Goal: Task Accomplishment & Management: Use online tool/utility

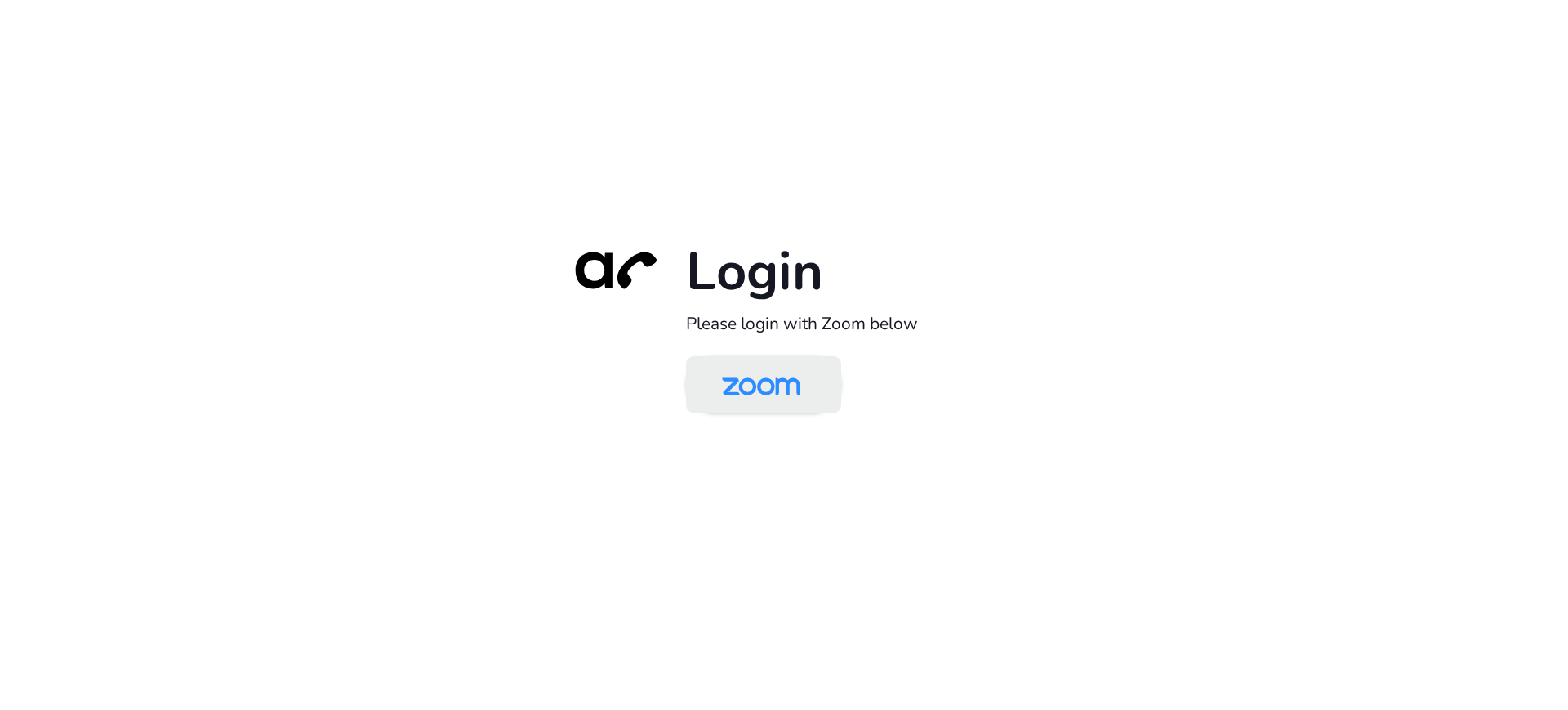
click at [766, 383] on img at bounding box center [760, 386] width 113 height 53
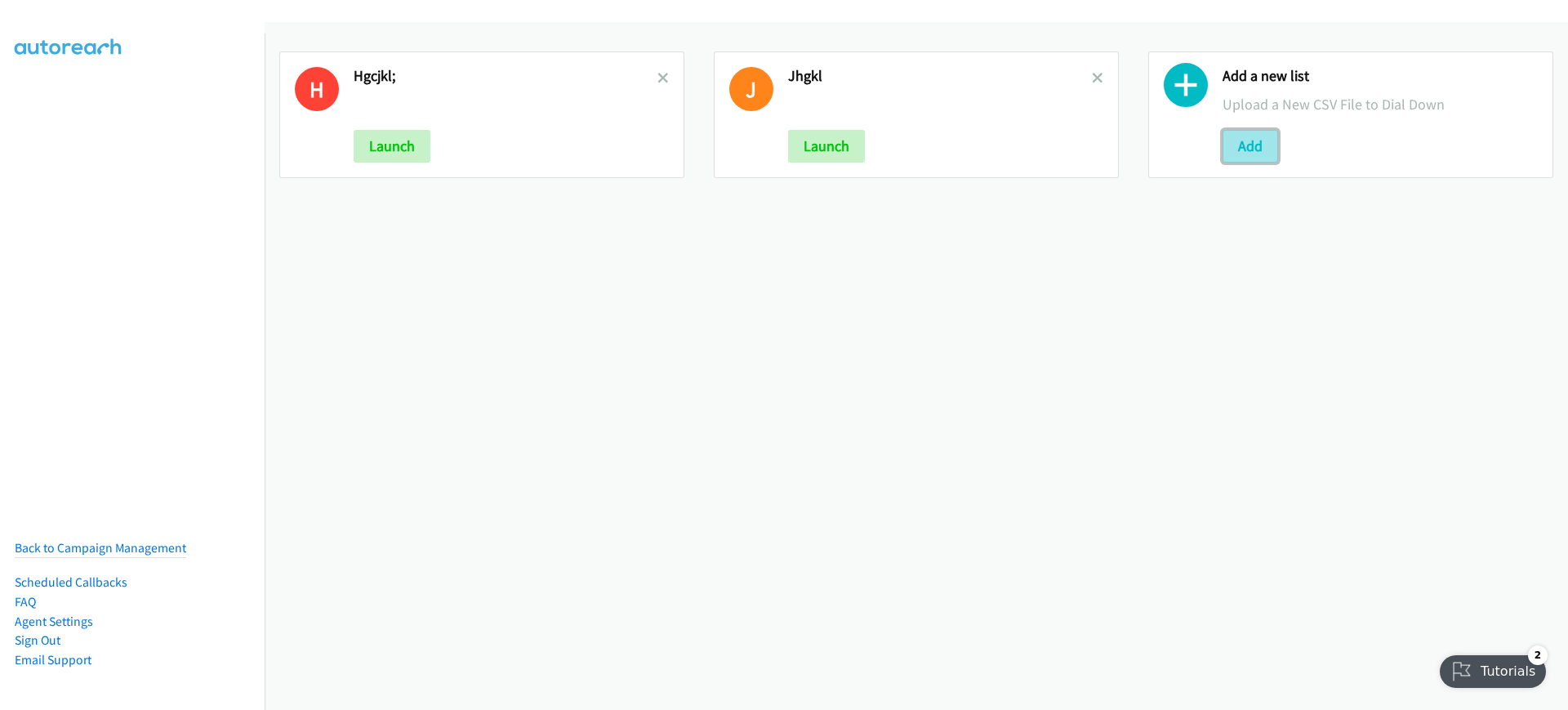
click at [1228, 152] on button "Add" at bounding box center [1250, 145] width 55 height 32
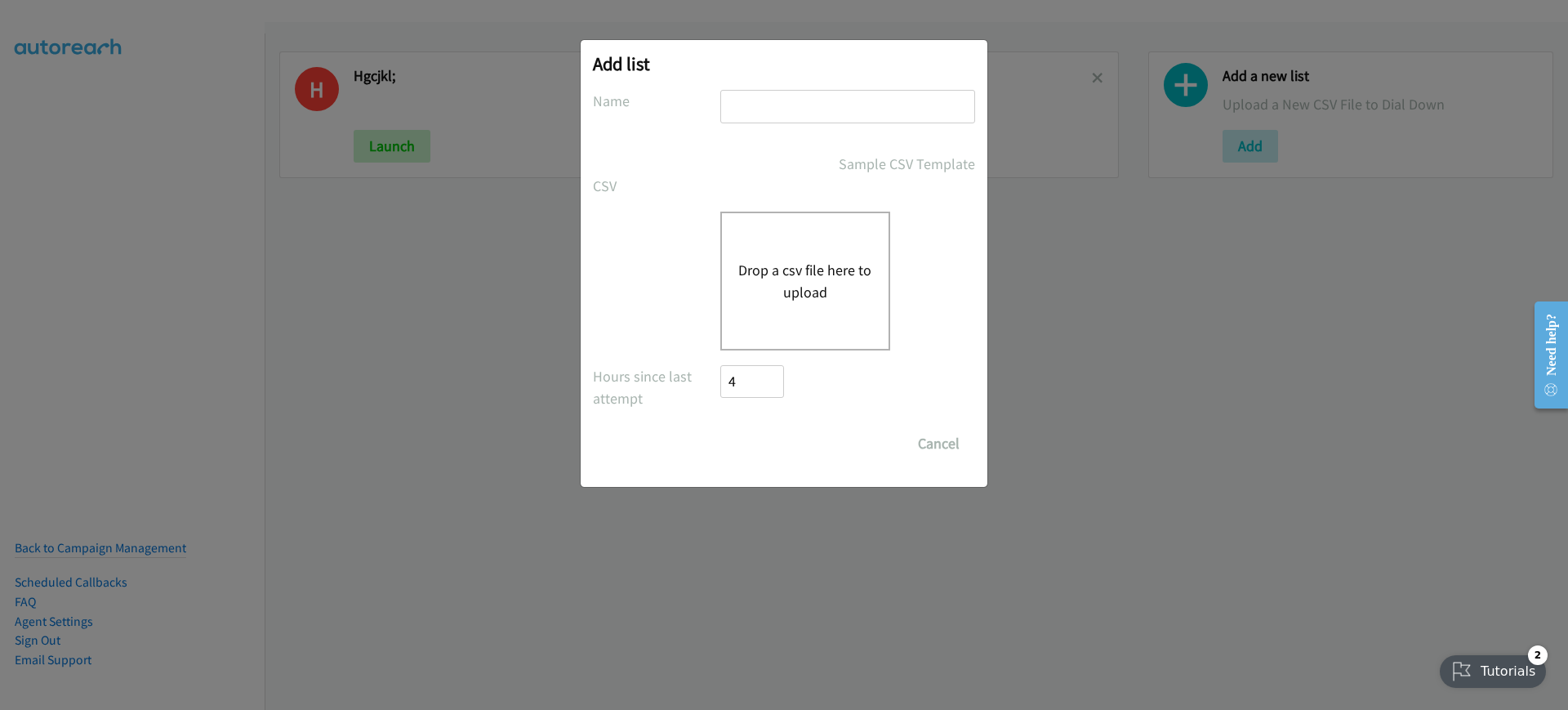
click at [782, 292] on button "Drop a csv file here to upload" at bounding box center [805, 281] width 134 height 44
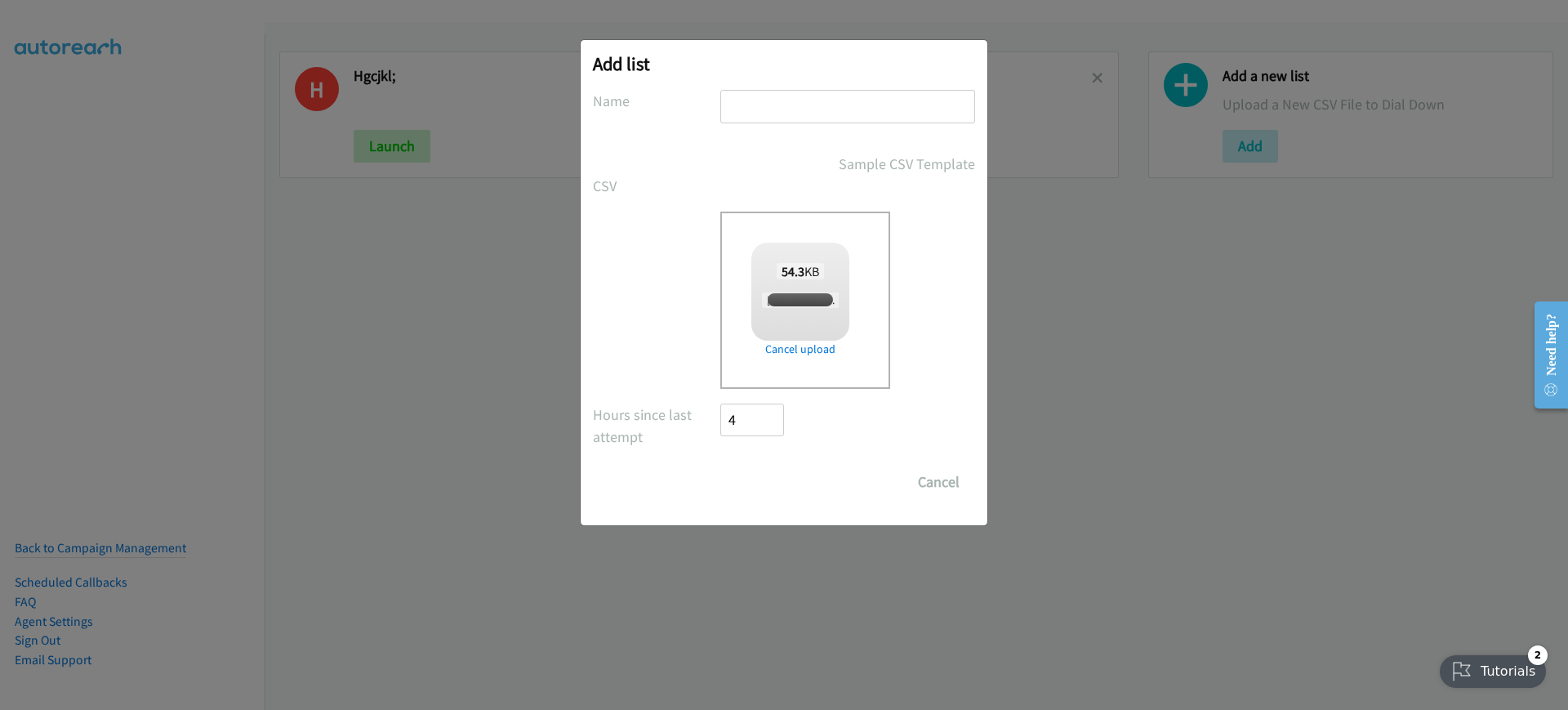
checkbox input "true"
click at [838, 123] on div at bounding box center [847, 114] width 255 height 48
click at [844, 109] on input "text" at bounding box center [847, 107] width 255 height 33
type input "fyguhijlk"
click at [738, 479] on input "Save List" at bounding box center [763, 482] width 86 height 32
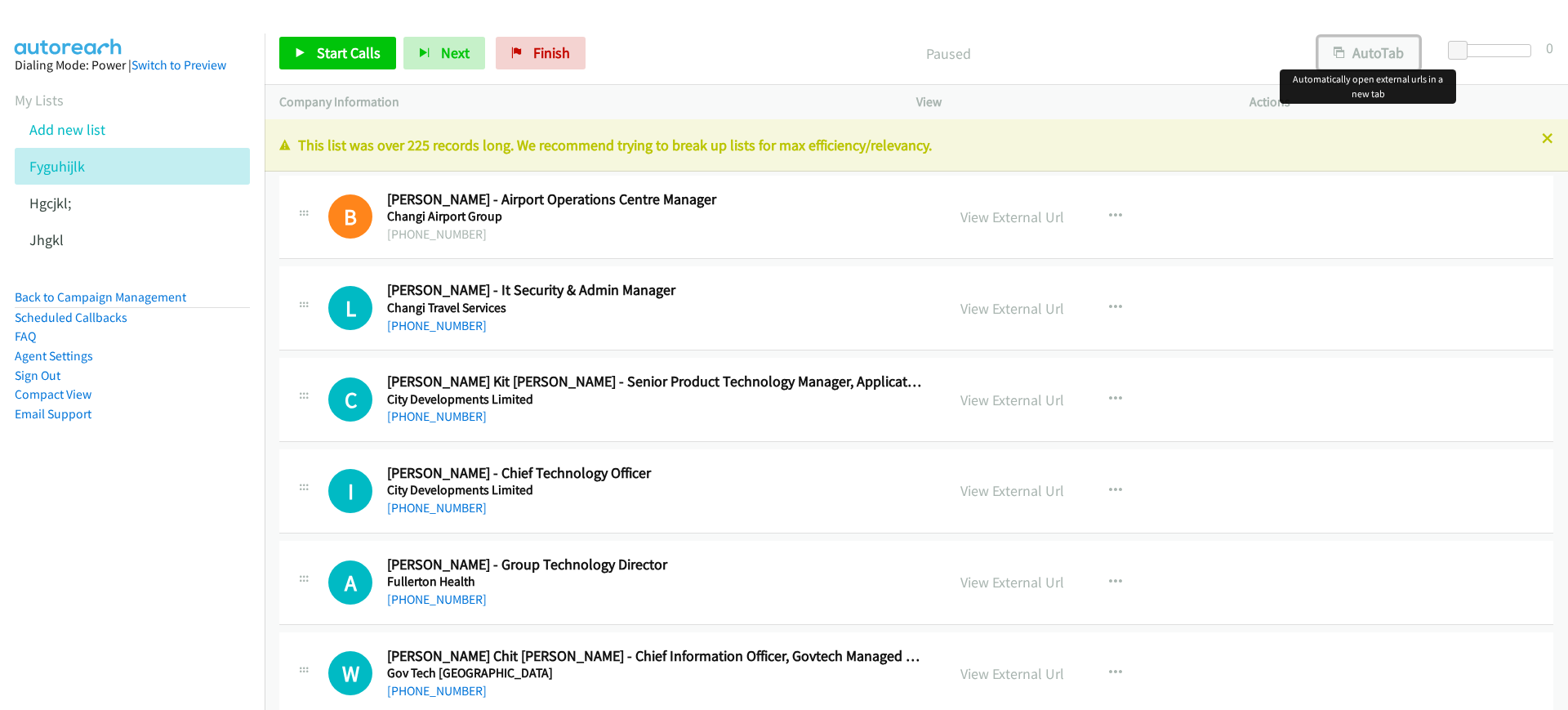
click at [1386, 49] on button "AutoTab" at bounding box center [1368, 53] width 102 height 32
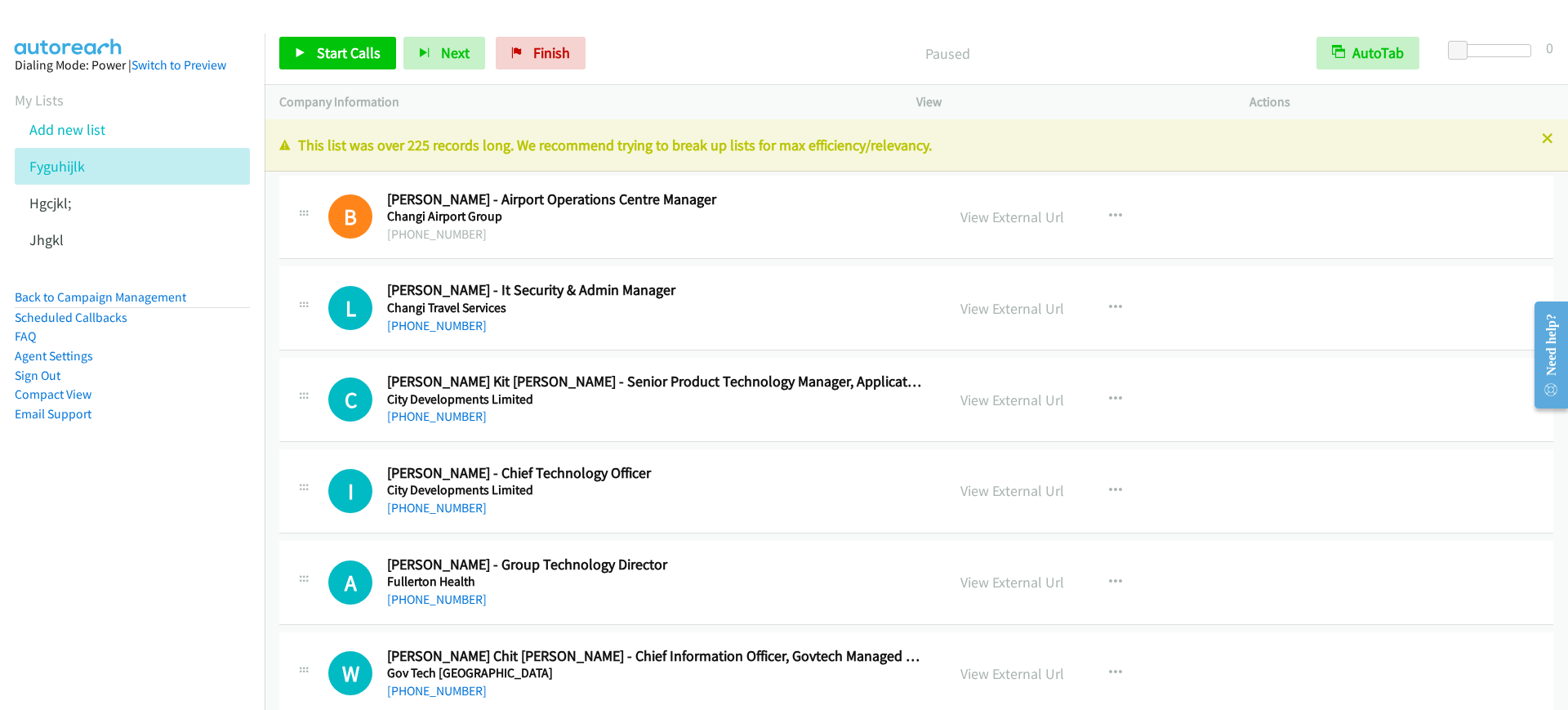
click at [670, 44] on p "Paused" at bounding box center [947, 53] width 679 height 22
click at [322, 55] on span "Start Calls" at bounding box center [348, 52] width 64 height 18
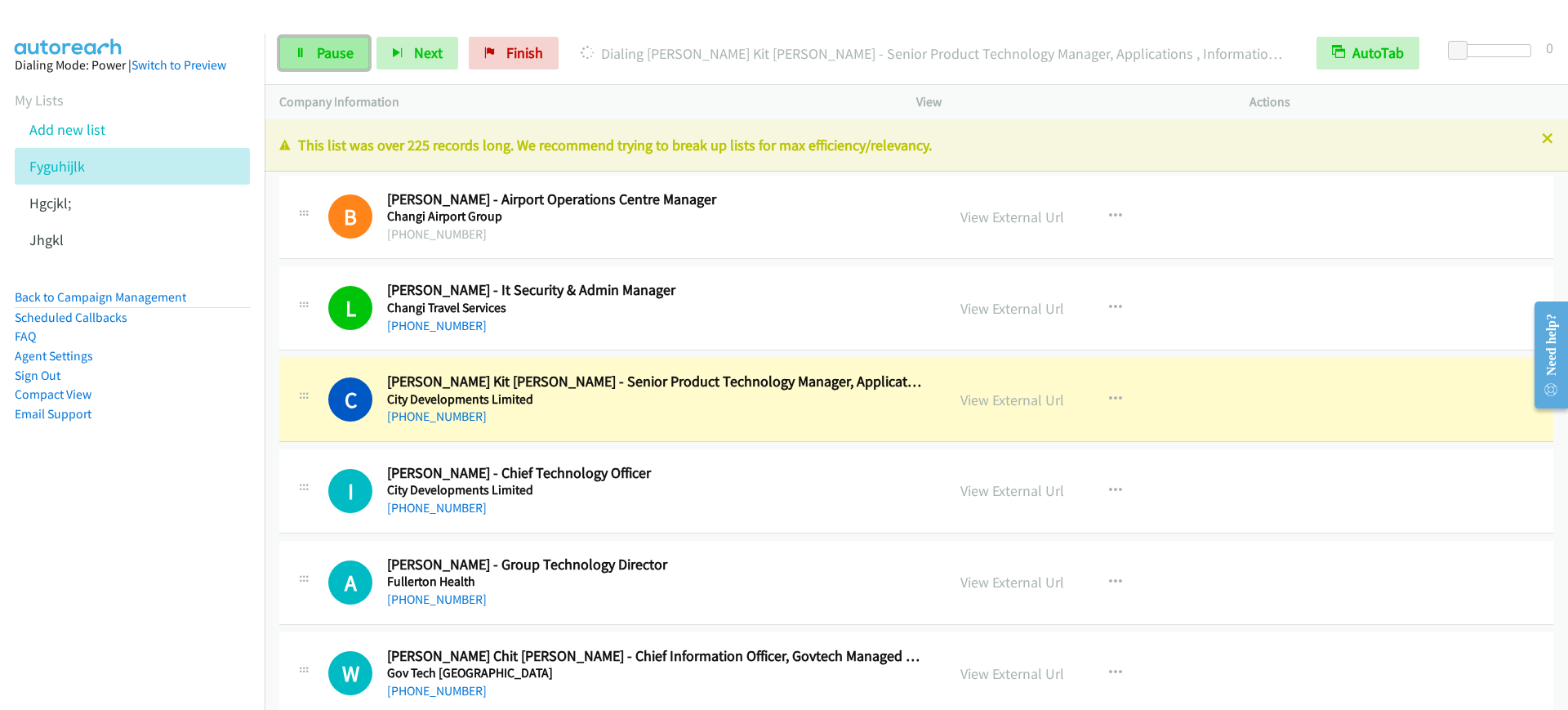
click at [313, 51] on link "Pause" at bounding box center [324, 53] width 90 height 32
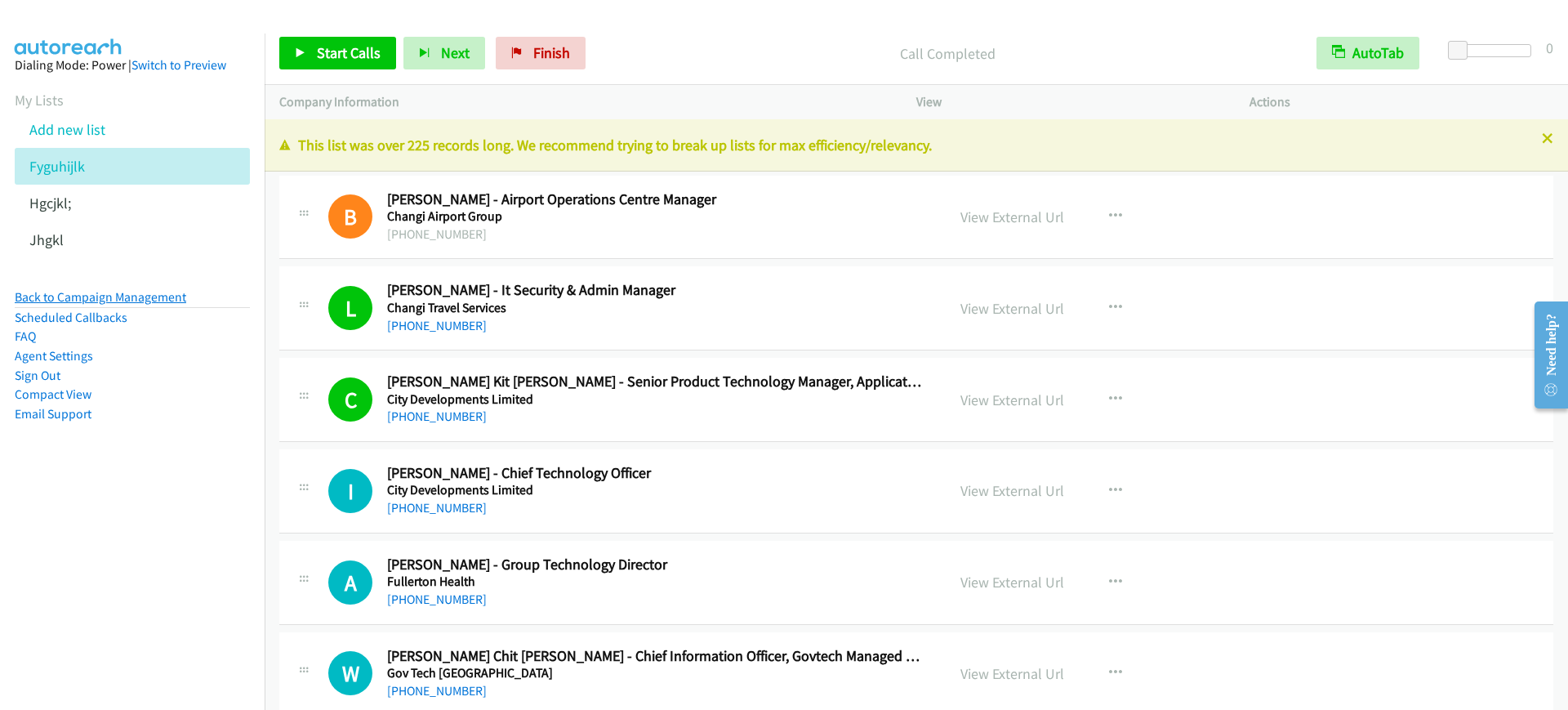
click at [153, 299] on link "Back to Campaign Management" at bounding box center [101, 297] width 172 height 16
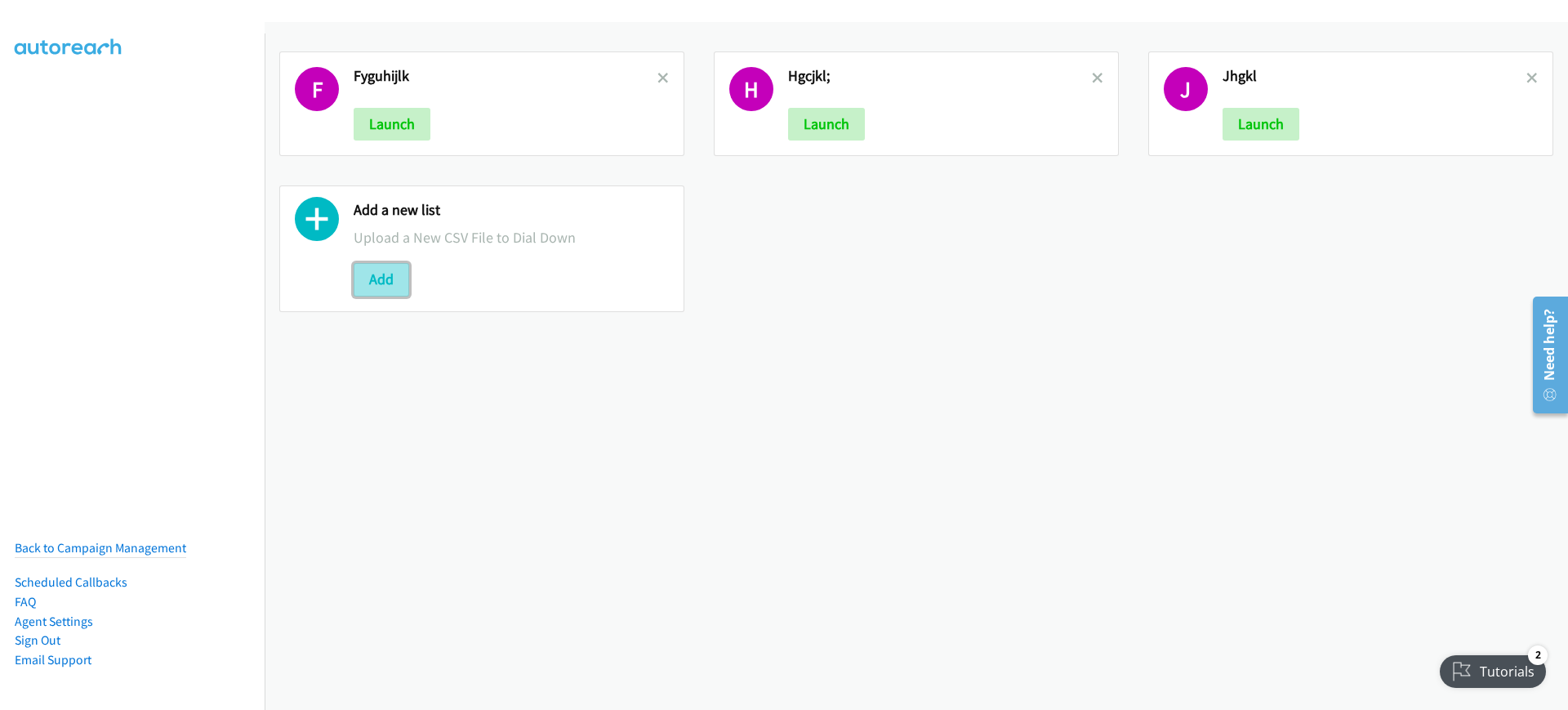
click at [363, 281] on button "Add" at bounding box center [381, 278] width 55 height 32
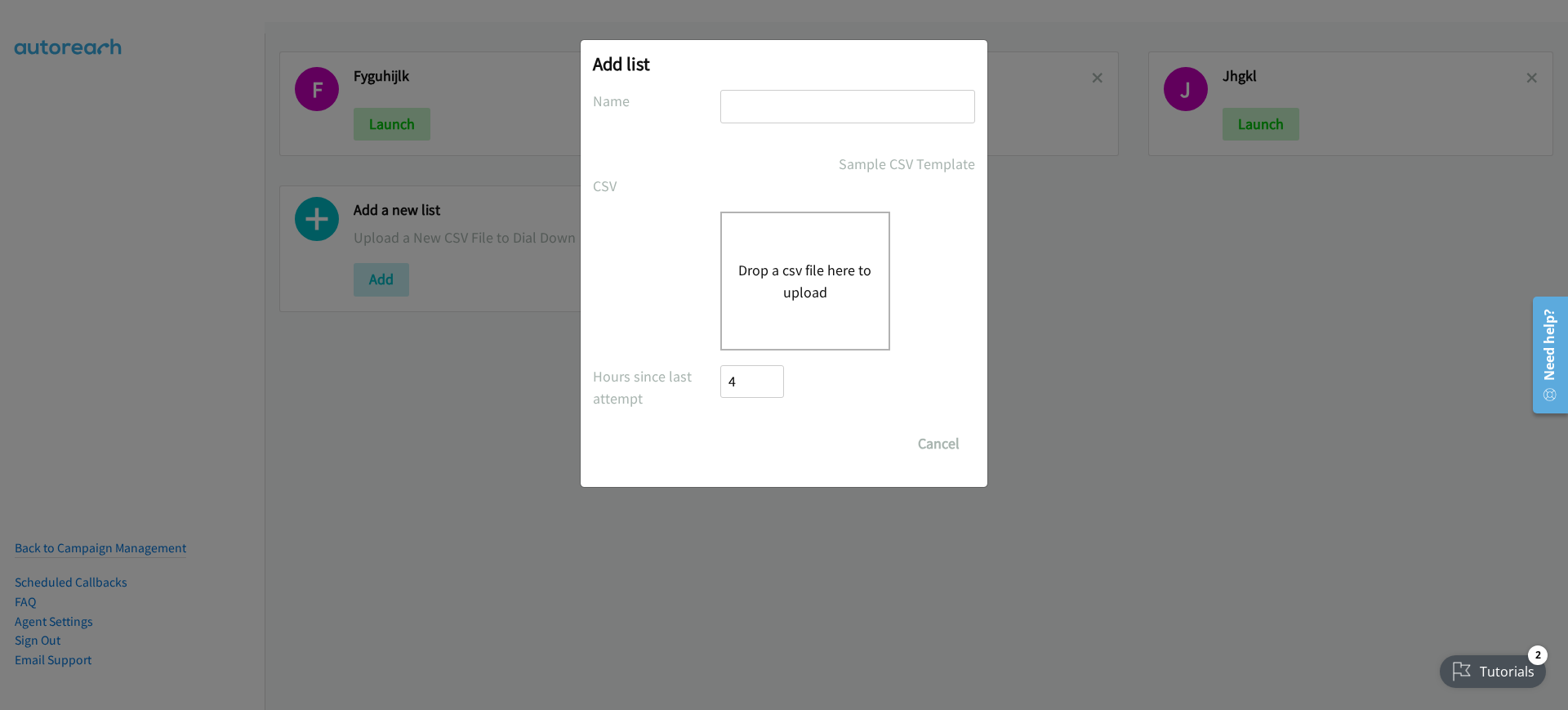
click at [794, 307] on div "Drop a csv file here to upload" at bounding box center [805, 281] width 170 height 139
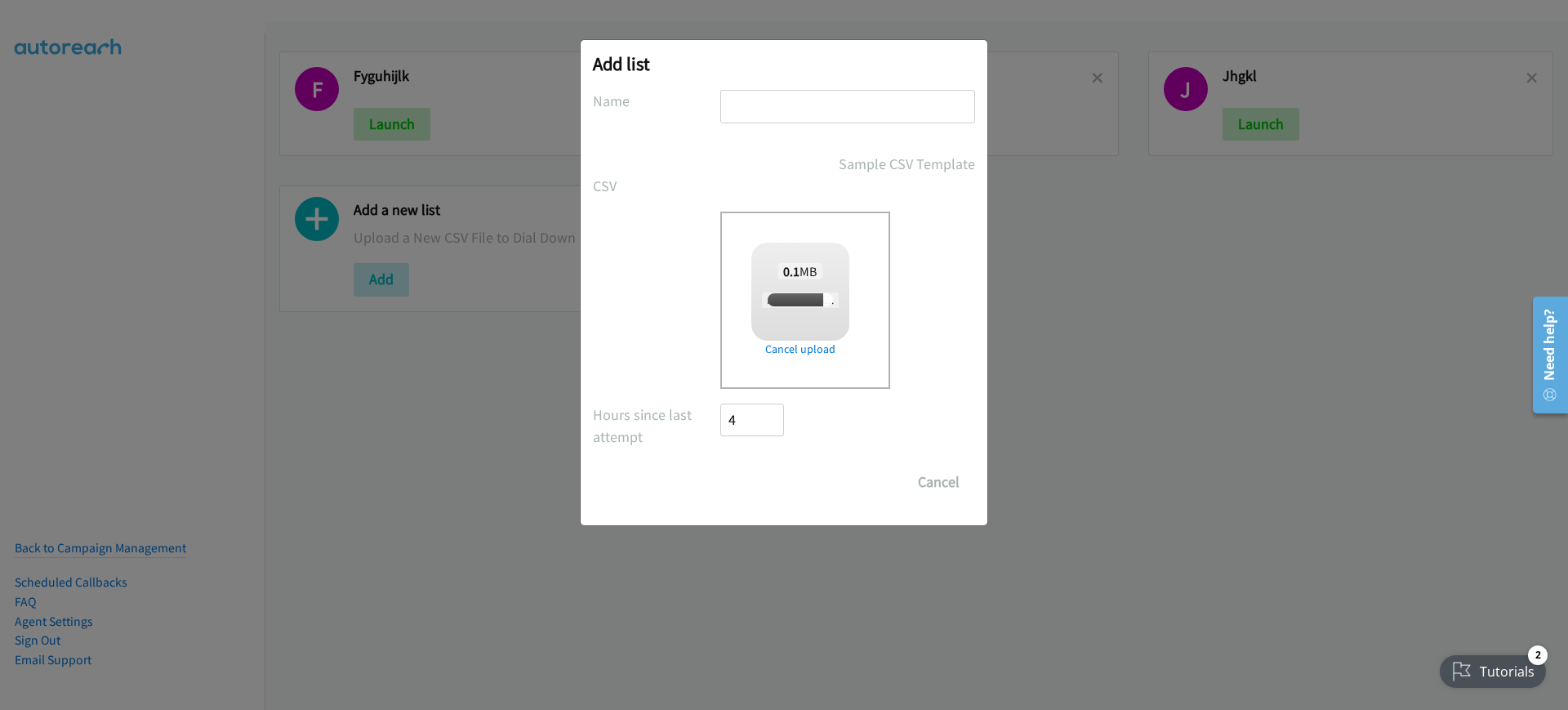
click at [820, 116] on input "text" at bounding box center [847, 107] width 255 height 33
type input "hgcjvkl;"
checkbox input "true"
type input "hgcjvkl;"
click at [727, 485] on input "Save List" at bounding box center [763, 482] width 86 height 32
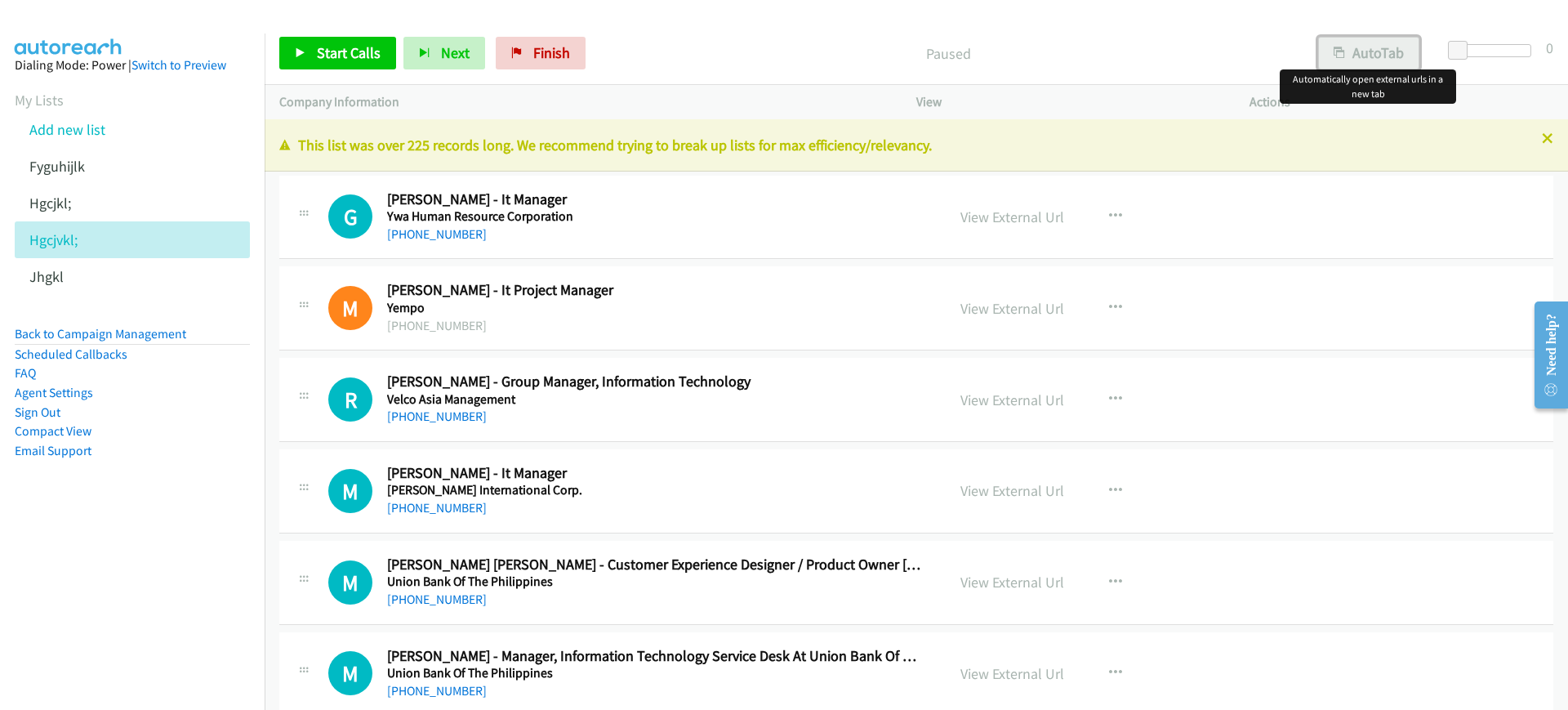
click at [1385, 48] on button "AutoTab" at bounding box center [1368, 53] width 102 height 32
drag, startPoint x: 711, startPoint y: 49, endPoint x: 702, endPoint y: 51, distance: 9.2
click at [711, 49] on p "Paused" at bounding box center [947, 53] width 679 height 22
click at [334, 67] on link "Start Calls" at bounding box center [337, 53] width 116 height 32
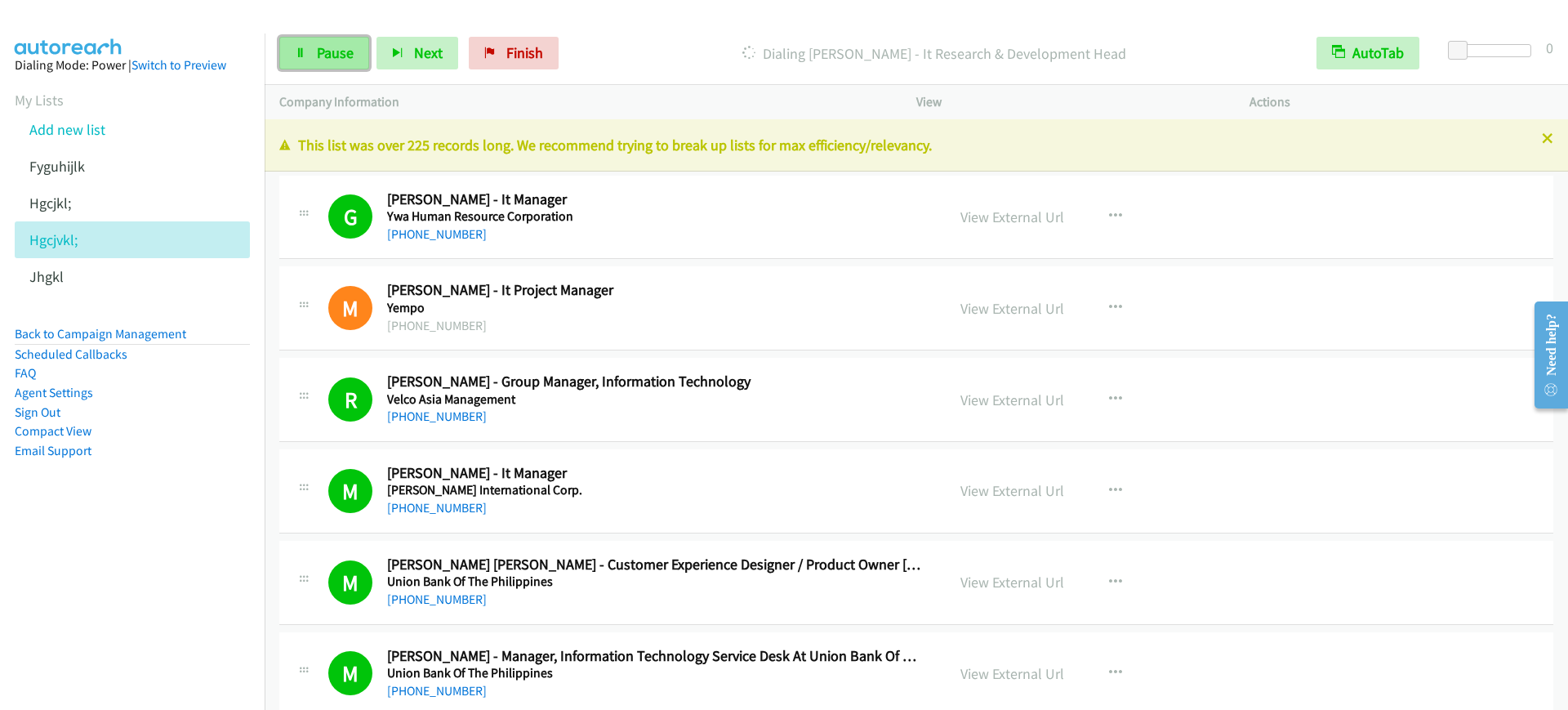
click at [321, 48] on span "Pause" at bounding box center [335, 52] width 37 height 18
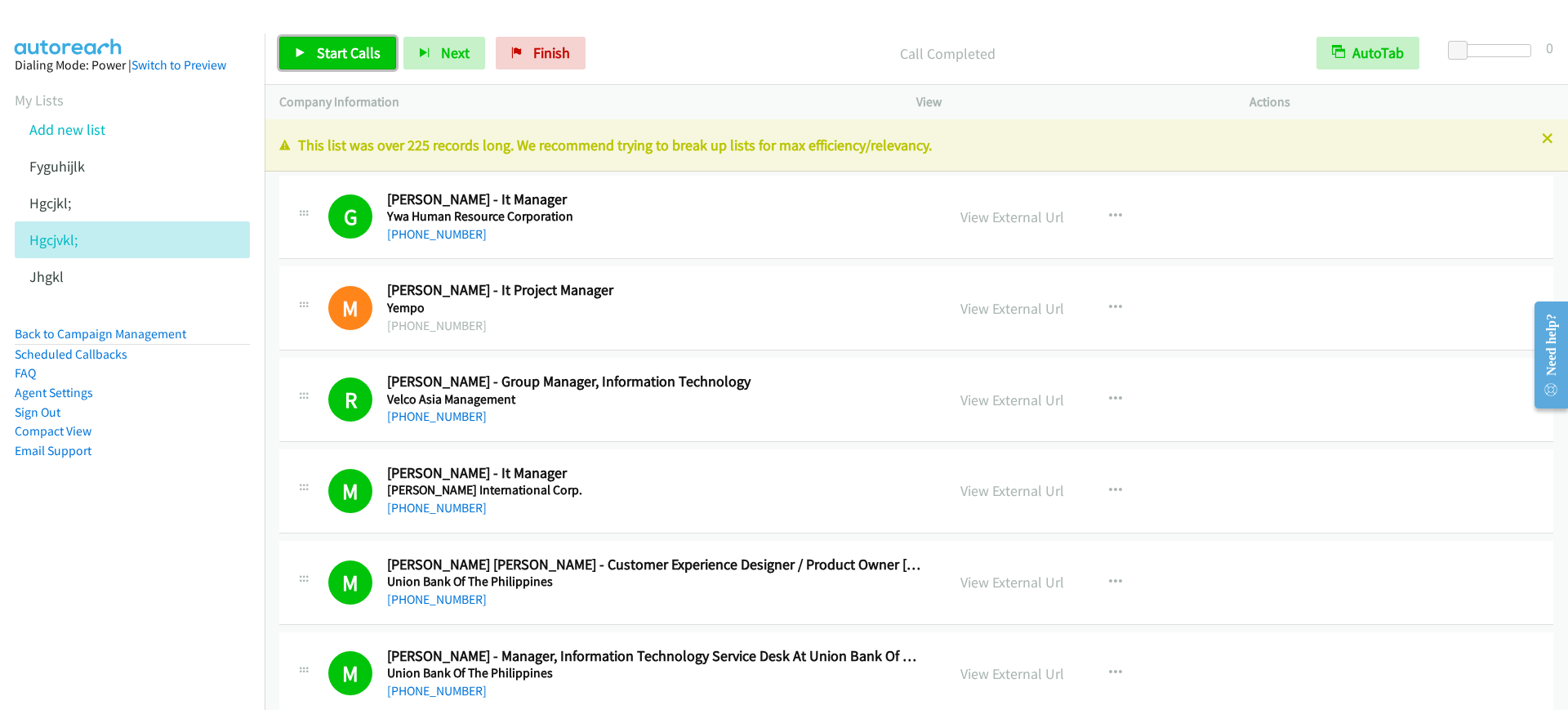
click at [318, 47] on span "Start Calls" at bounding box center [348, 52] width 64 height 18
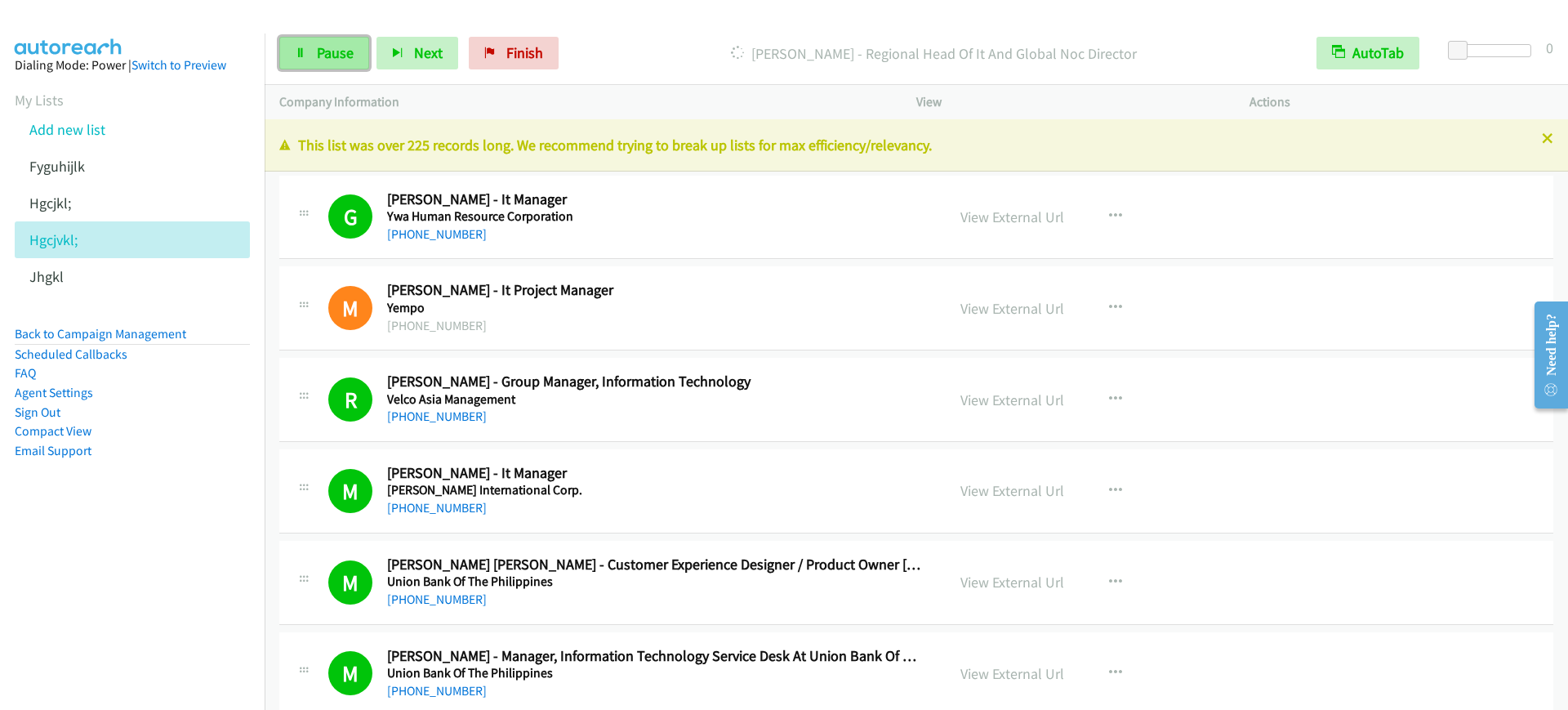
click at [311, 45] on link "Pause" at bounding box center [324, 53] width 90 height 32
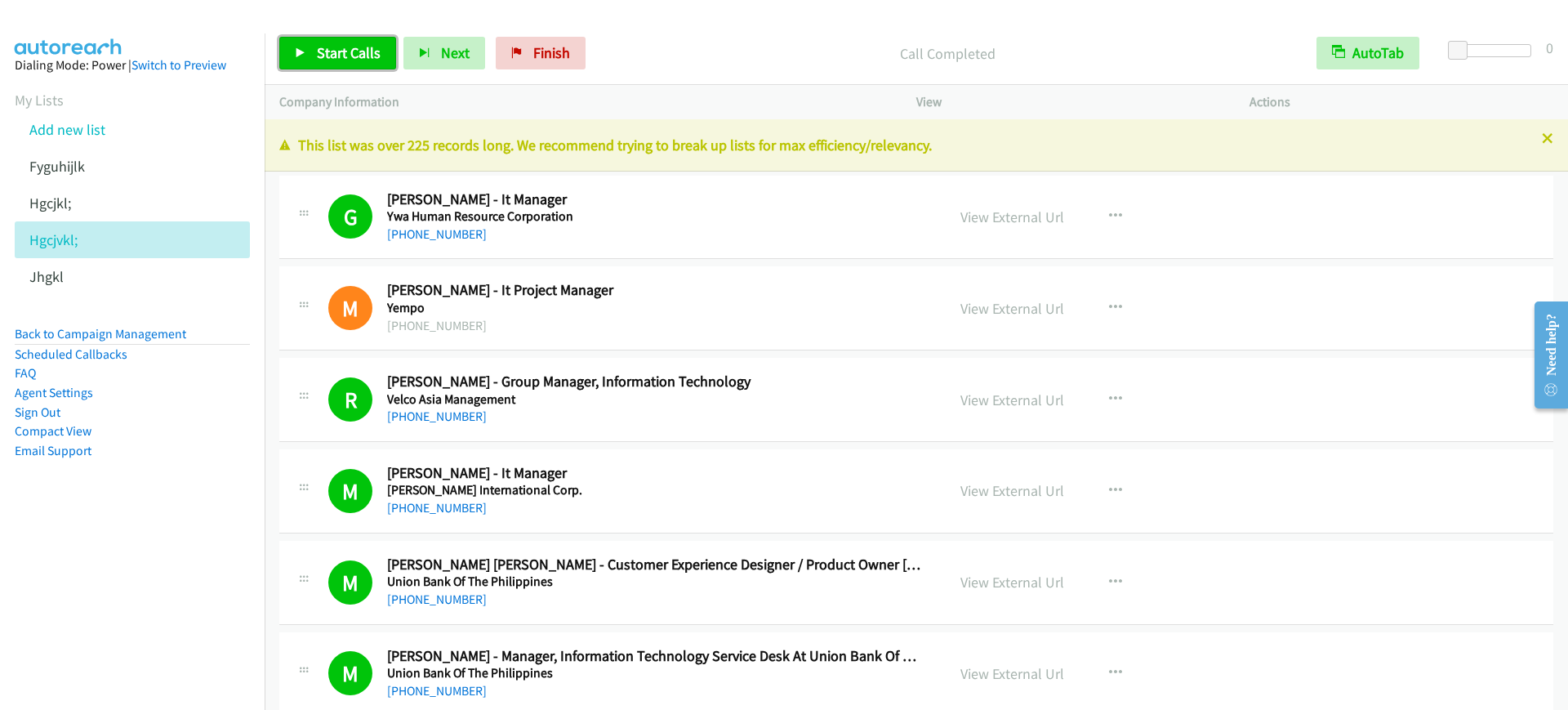
click at [335, 55] on span "Start Calls" at bounding box center [348, 52] width 64 height 18
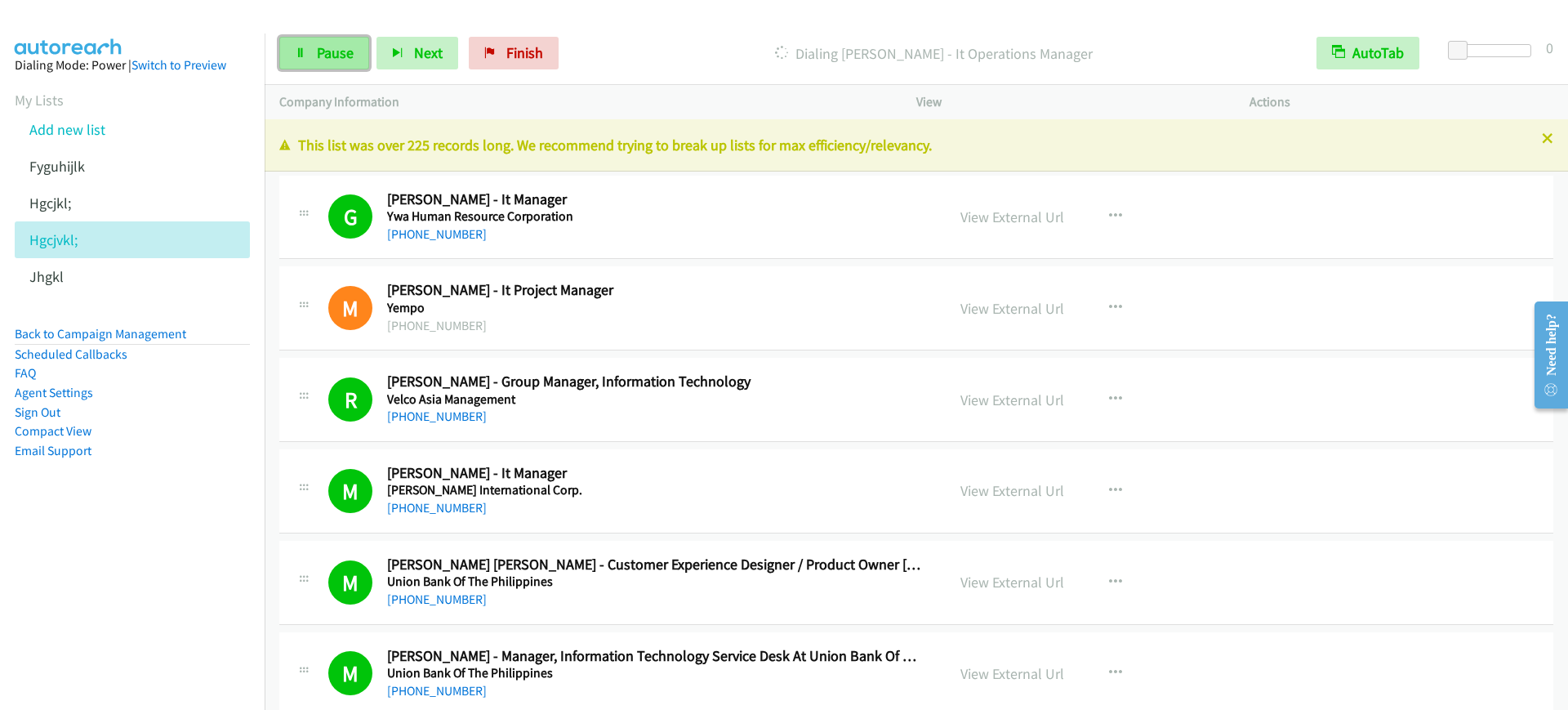
click at [335, 55] on span "Pause" at bounding box center [335, 52] width 37 height 18
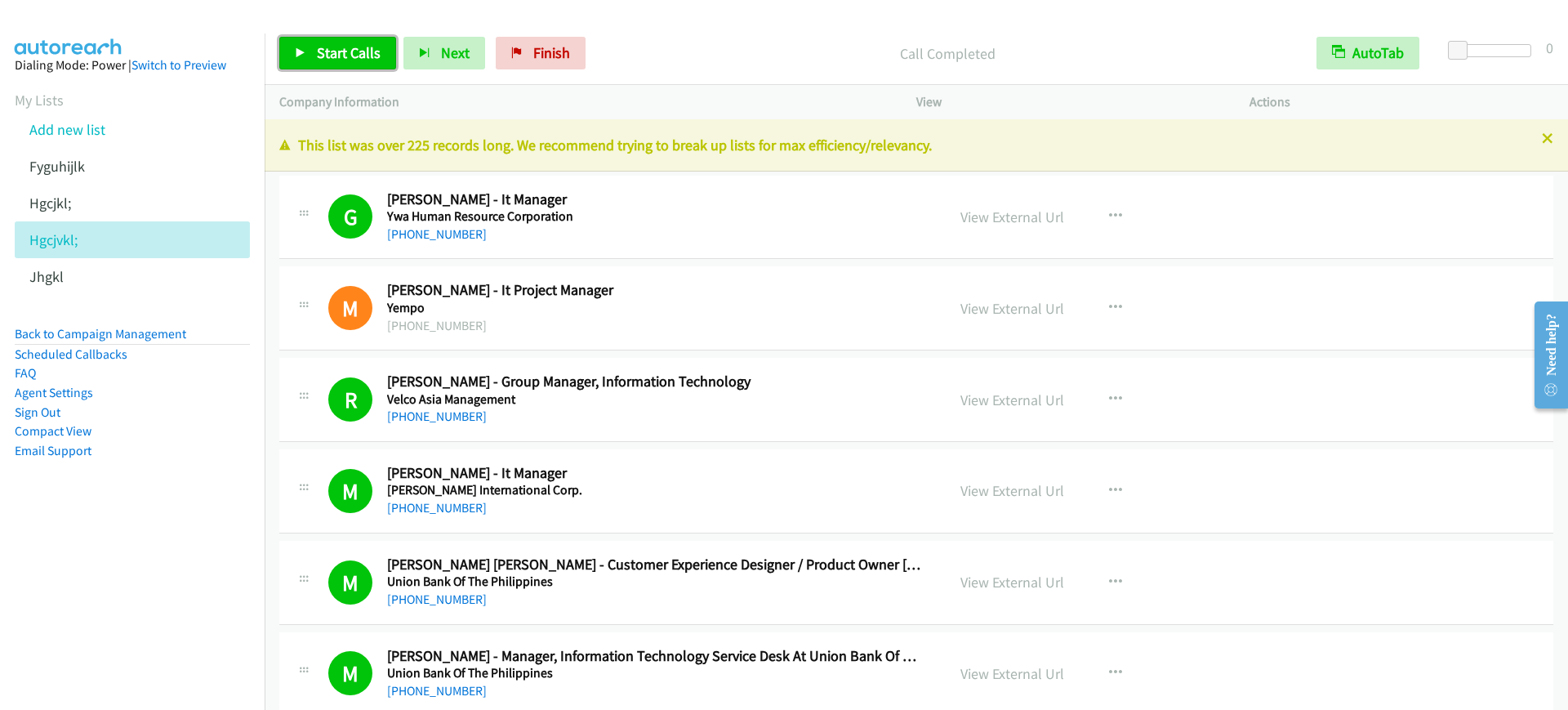
click at [356, 46] on span "Start Calls" at bounding box center [348, 52] width 64 height 18
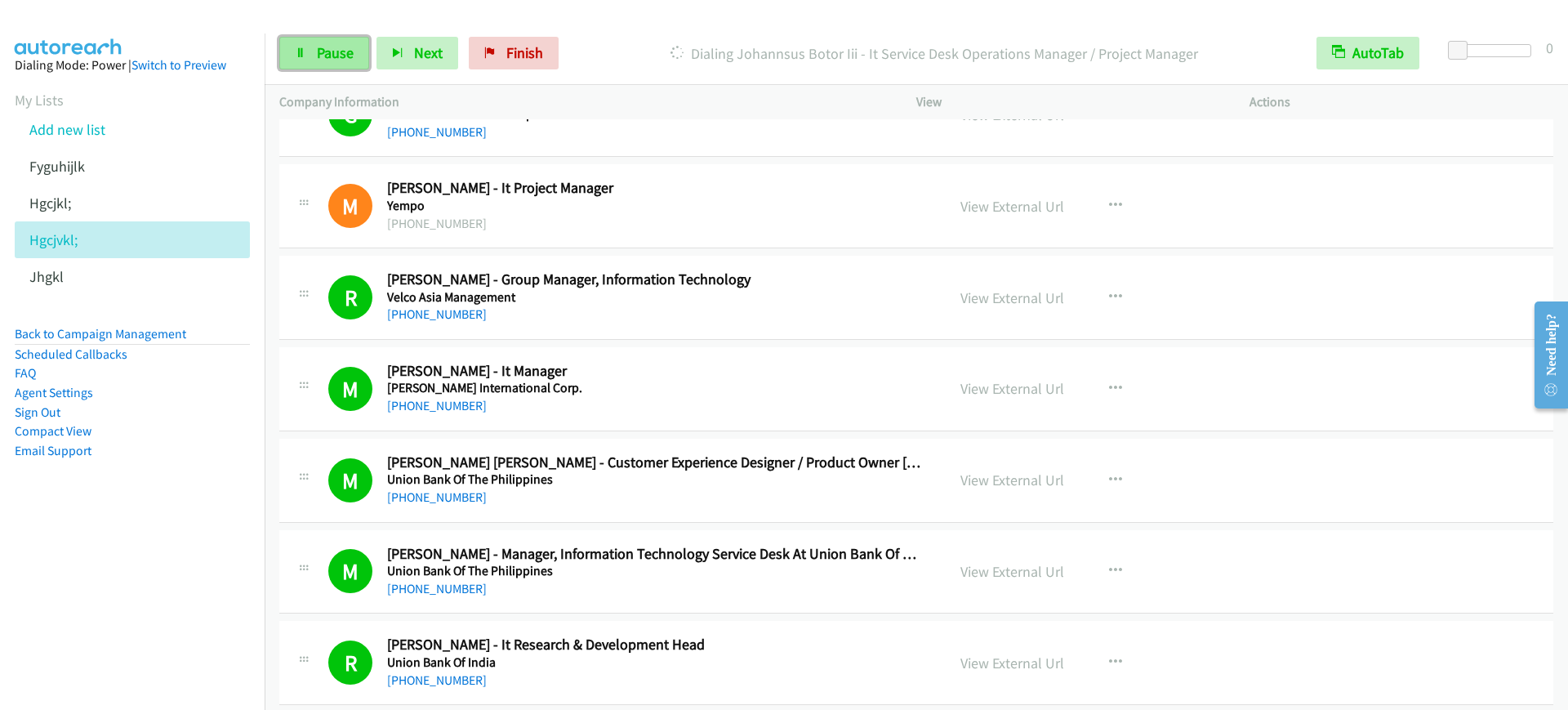
click at [312, 46] on link "Pause" at bounding box center [324, 53] width 90 height 32
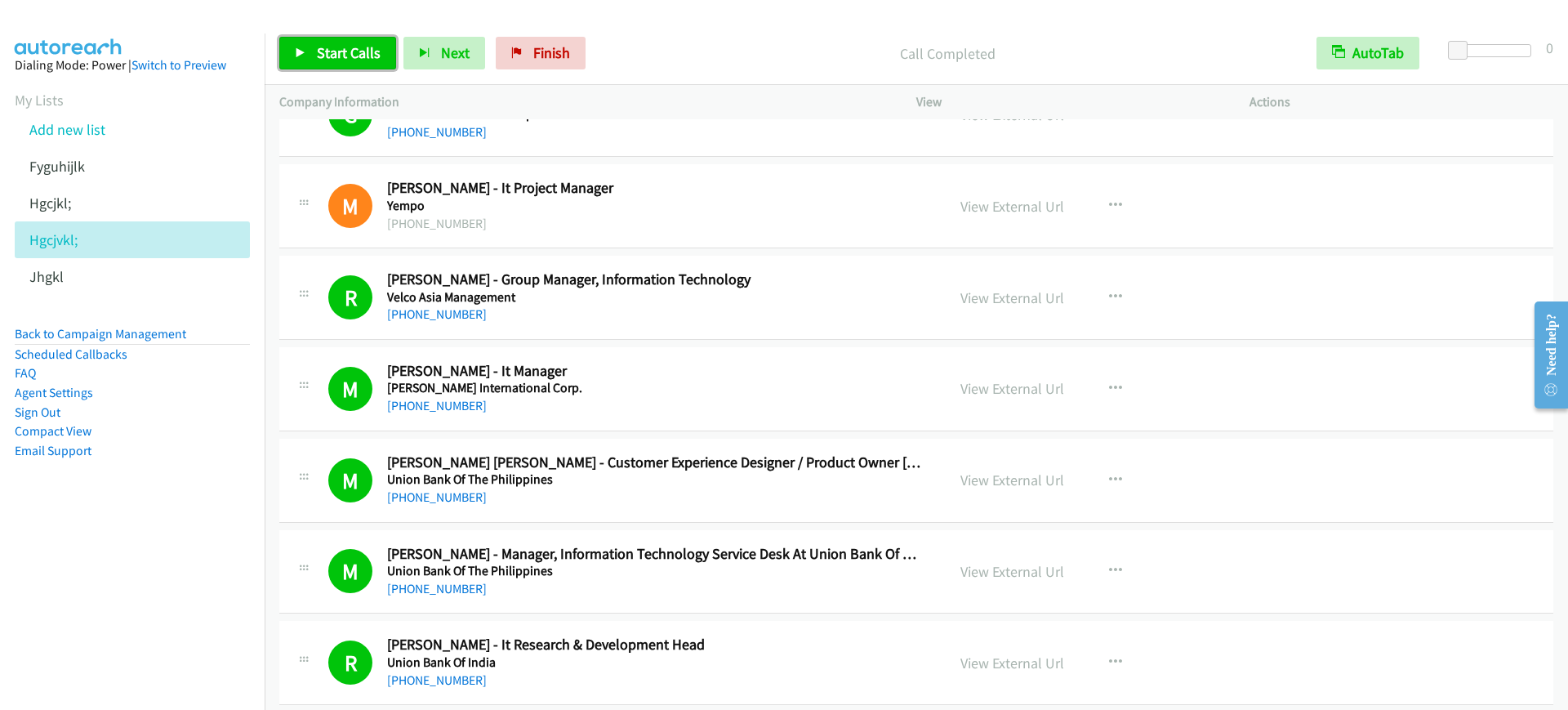
click at [355, 53] on span "Start Calls" at bounding box center [348, 52] width 64 height 18
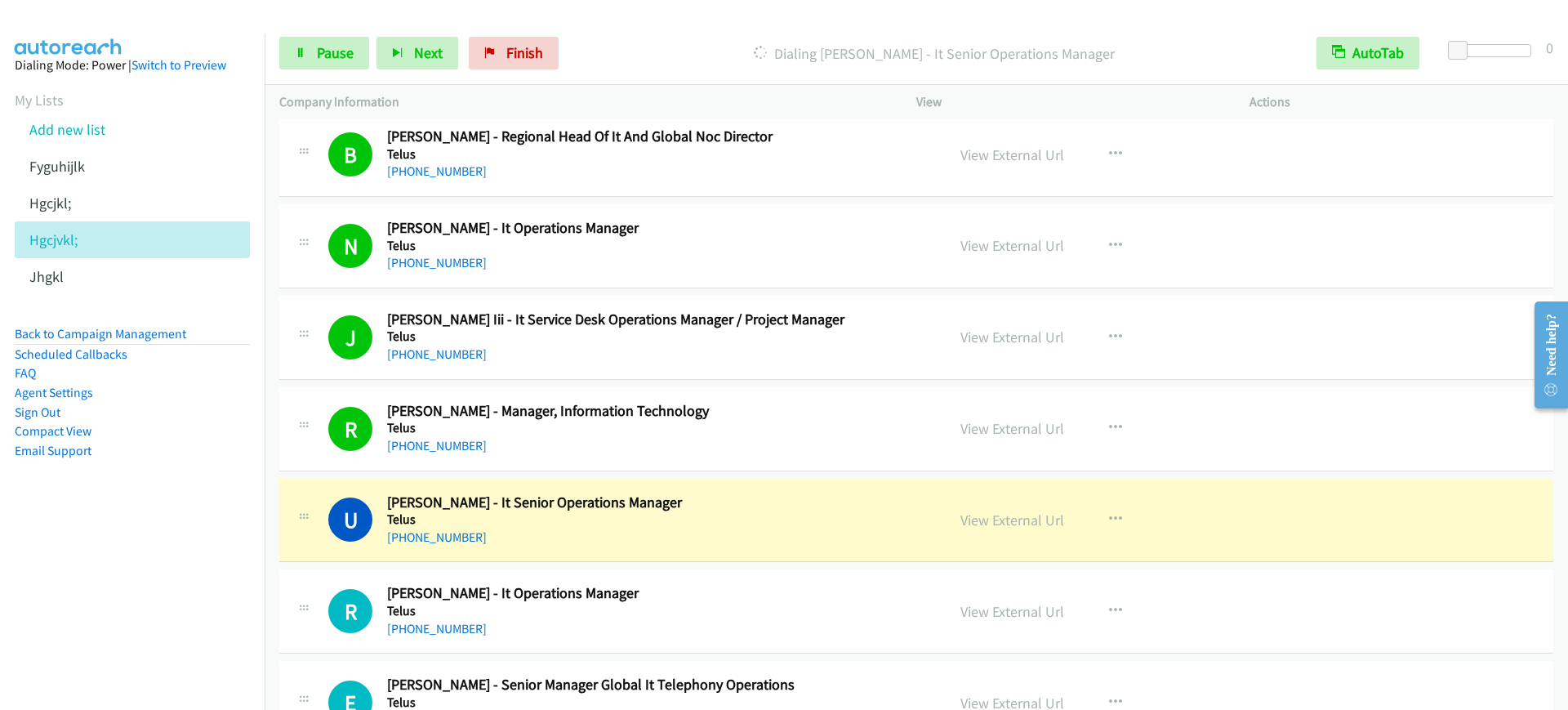
scroll to position [1327, 0]
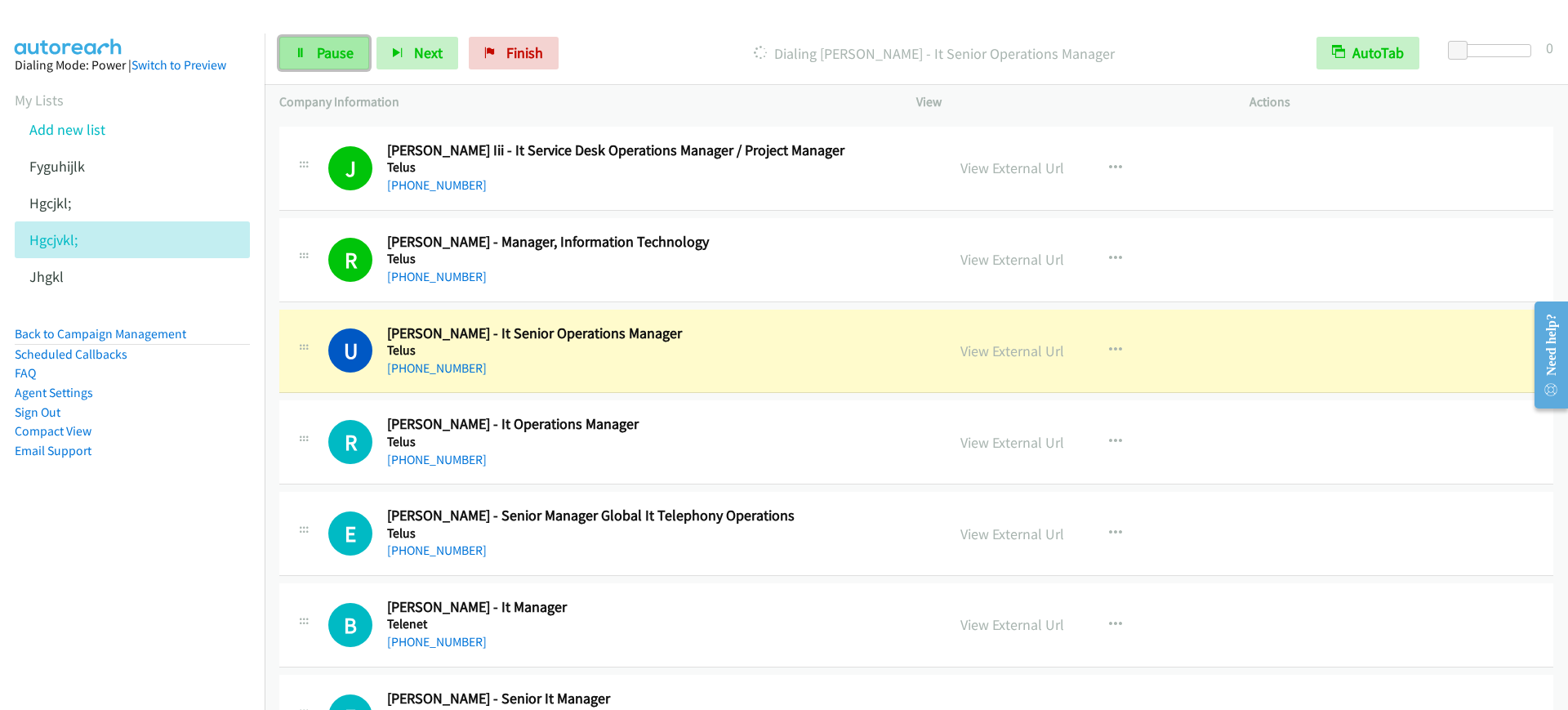
click at [326, 52] on span "Pause" at bounding box center [335, 52] width 37 height 18
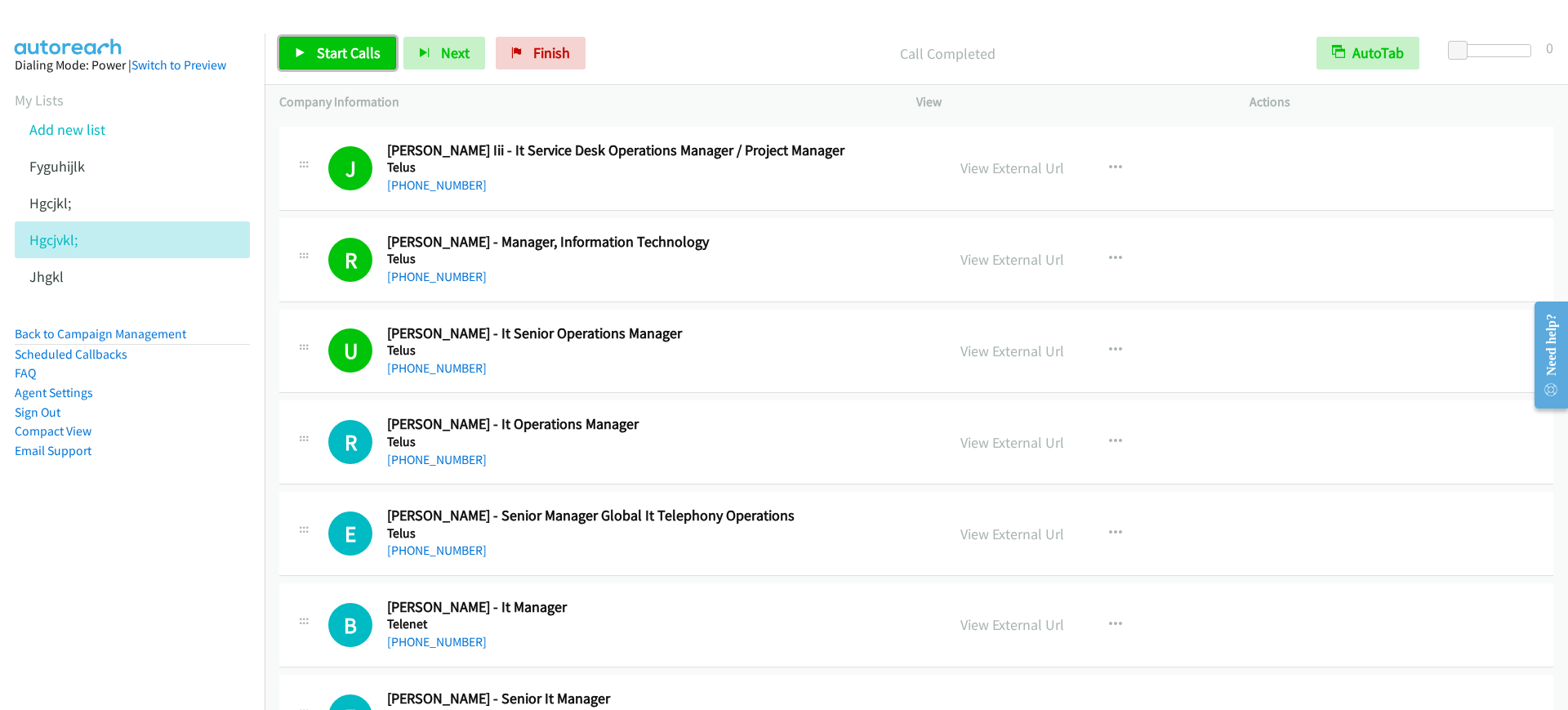
click at [364, 55] on span "Start Calls" at bounding box center [348, 52] width 64 height 18
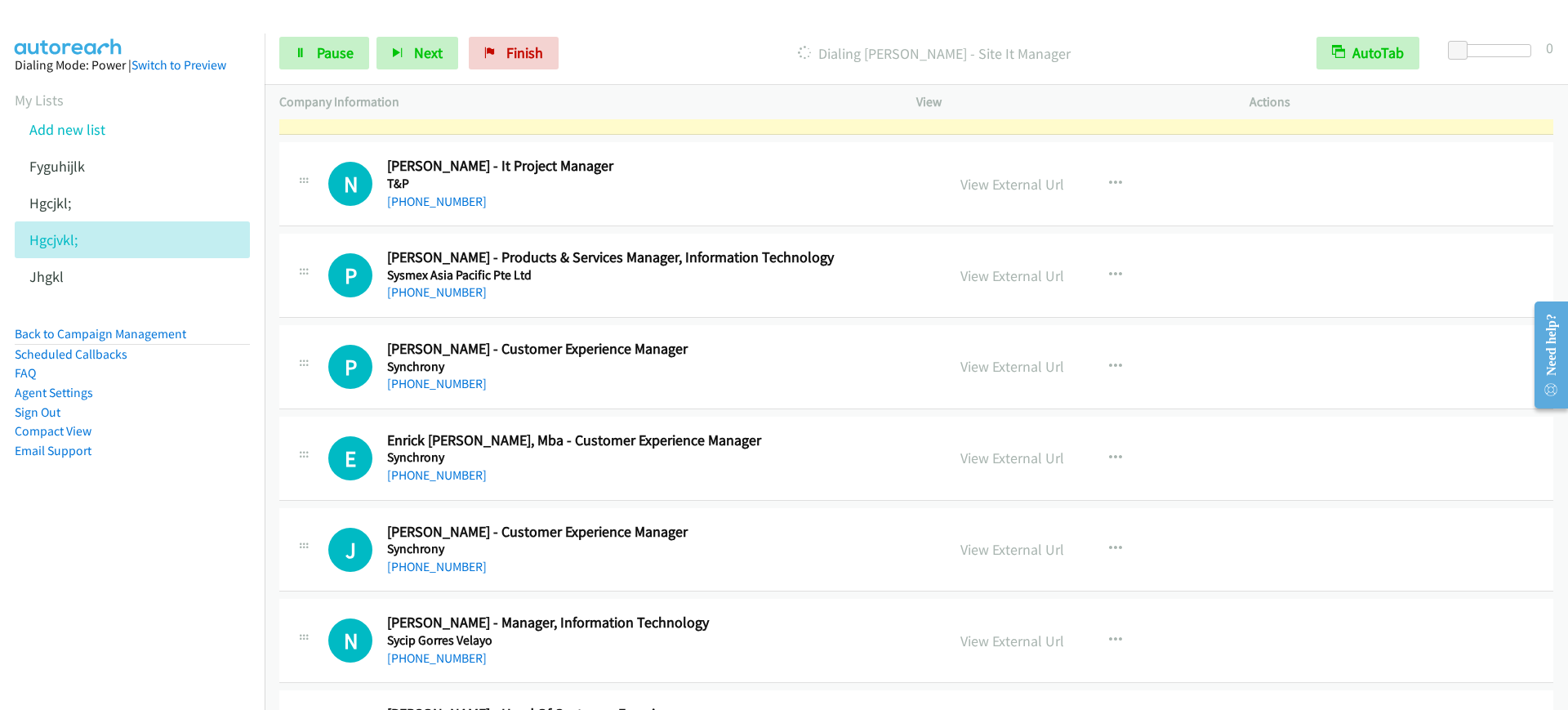
scroll to position [1940, 0]
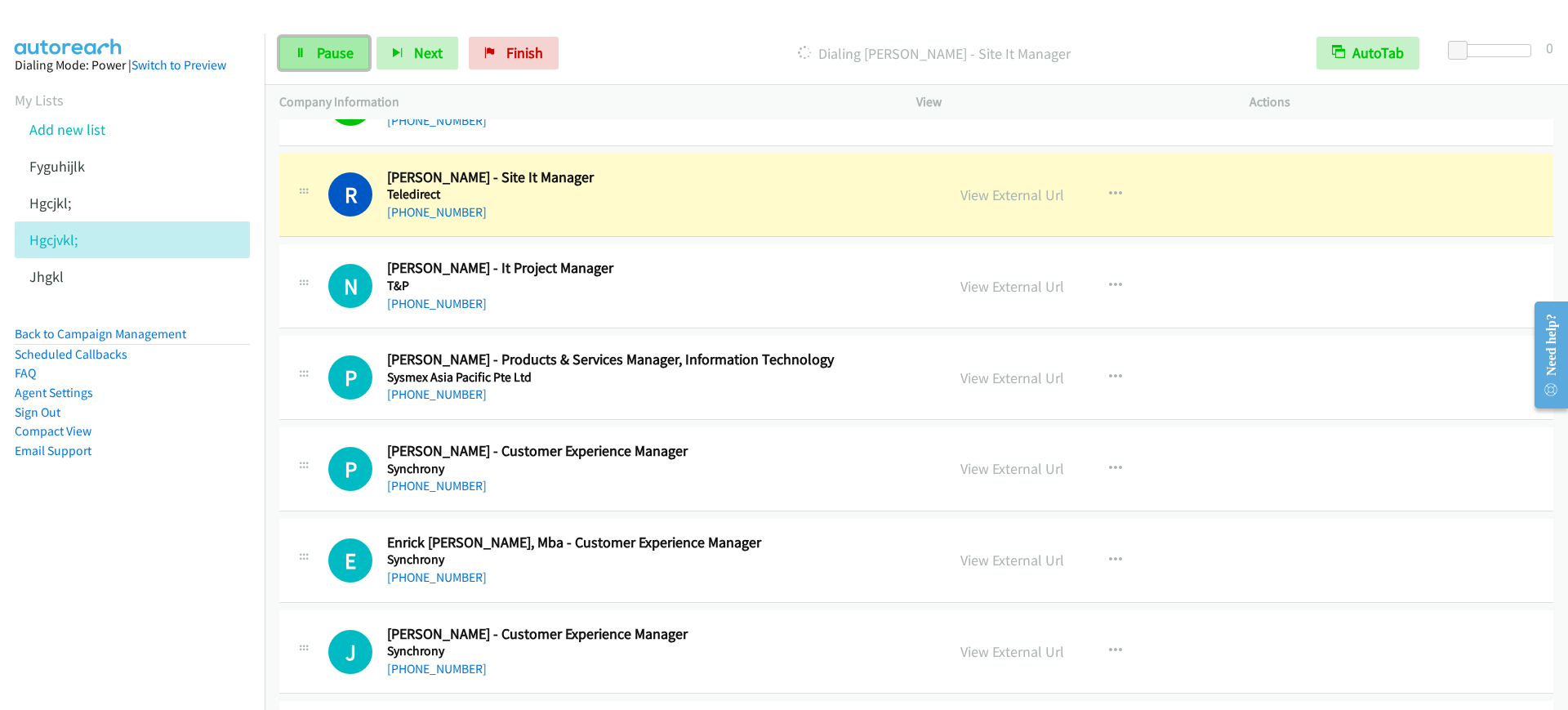
click at [322, 51] on span "Pause" at bounding box center [335, 52] width 37 height 18
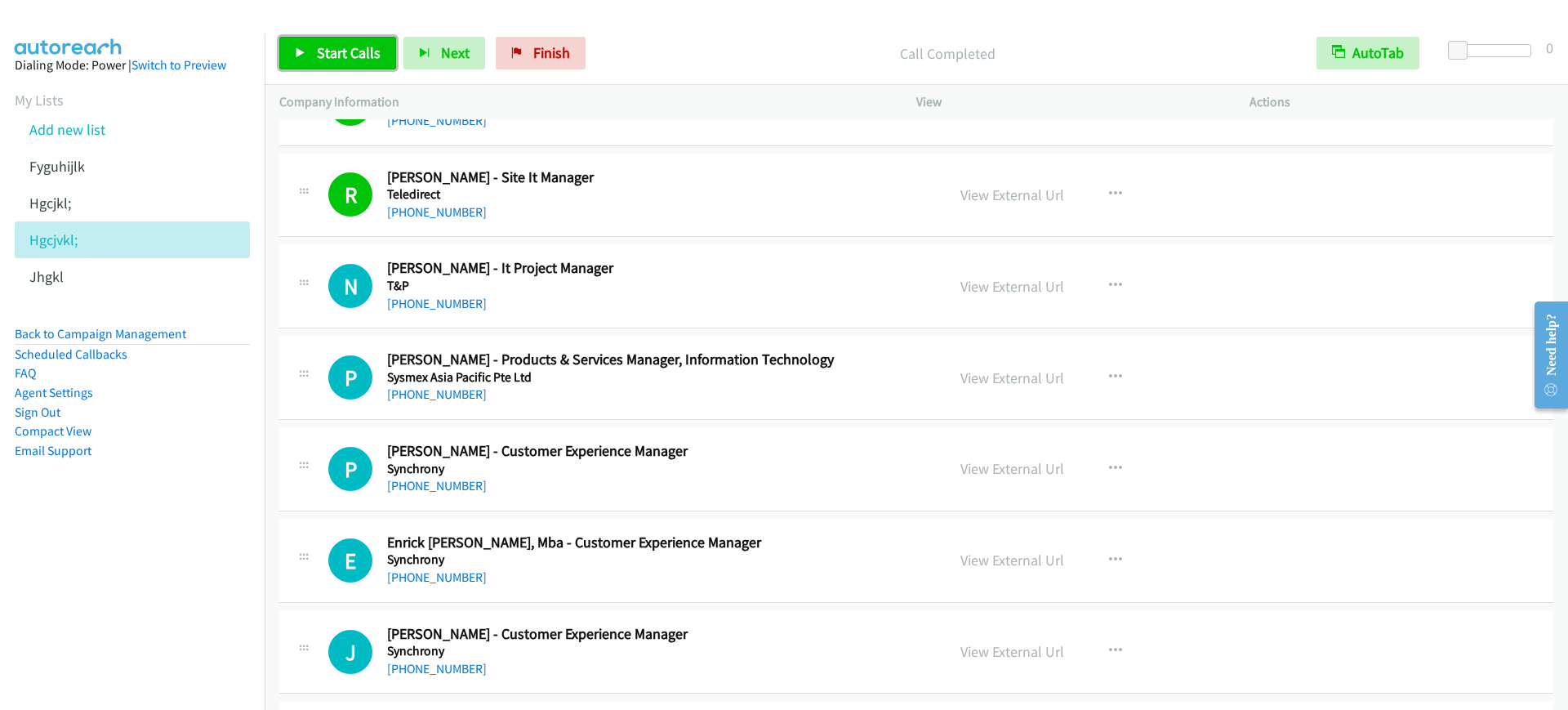
click at [312, 37] on link "Start Calls" at bounding box center [337, 53] width 116 height 32
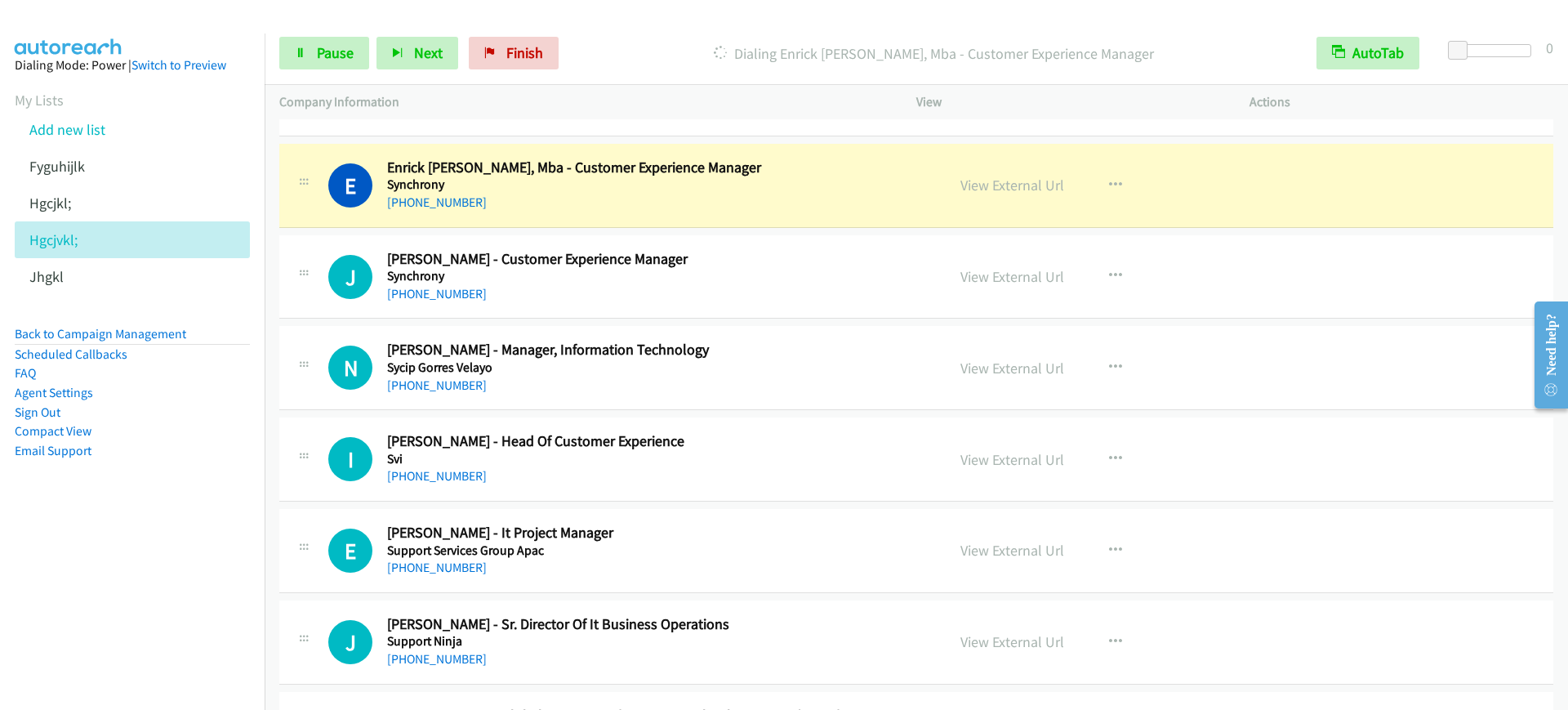
scroll to position [2349, 0]
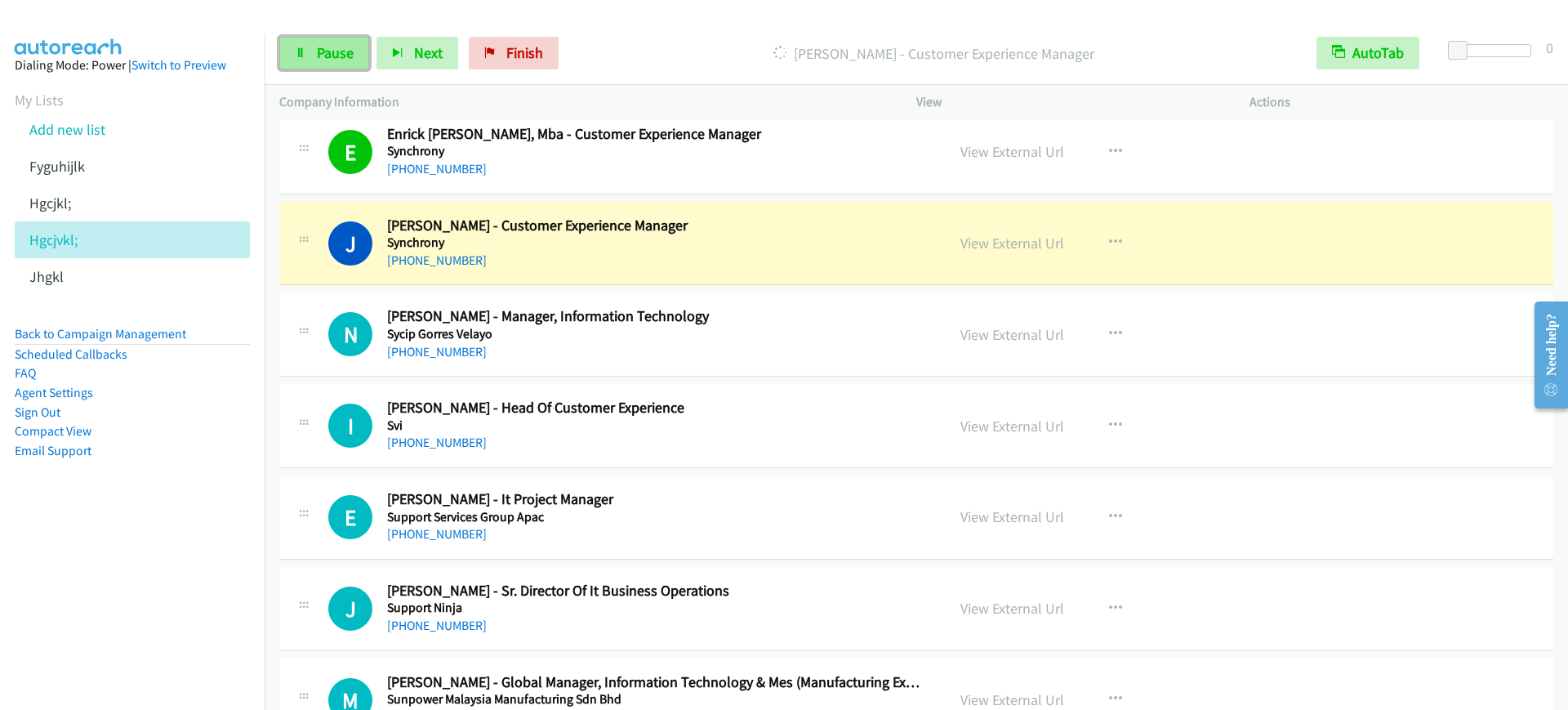
click at [319, 58] on span "Pause" at bounding box center [335, 52] width 37 height 18
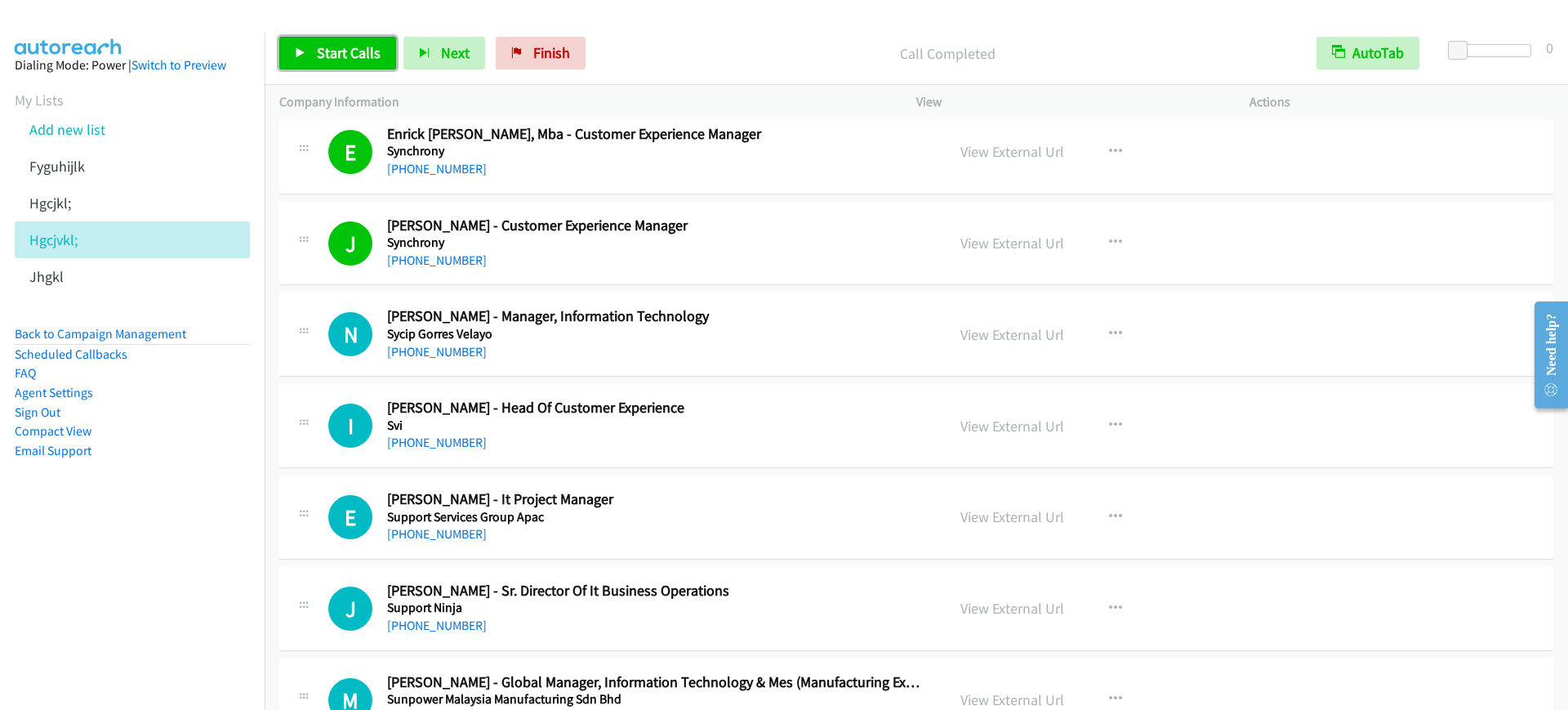
click at [354, 49] on span "Start Calls" at bounding box center [348, 52] width 64 height 18
click at [326, 55] on span "Pause" at bounding box center [335, 52] width 37 height 18
click at [140, 339] on link "Back to Campaign Management" at bounding box center [101, 334] width 172 height 16
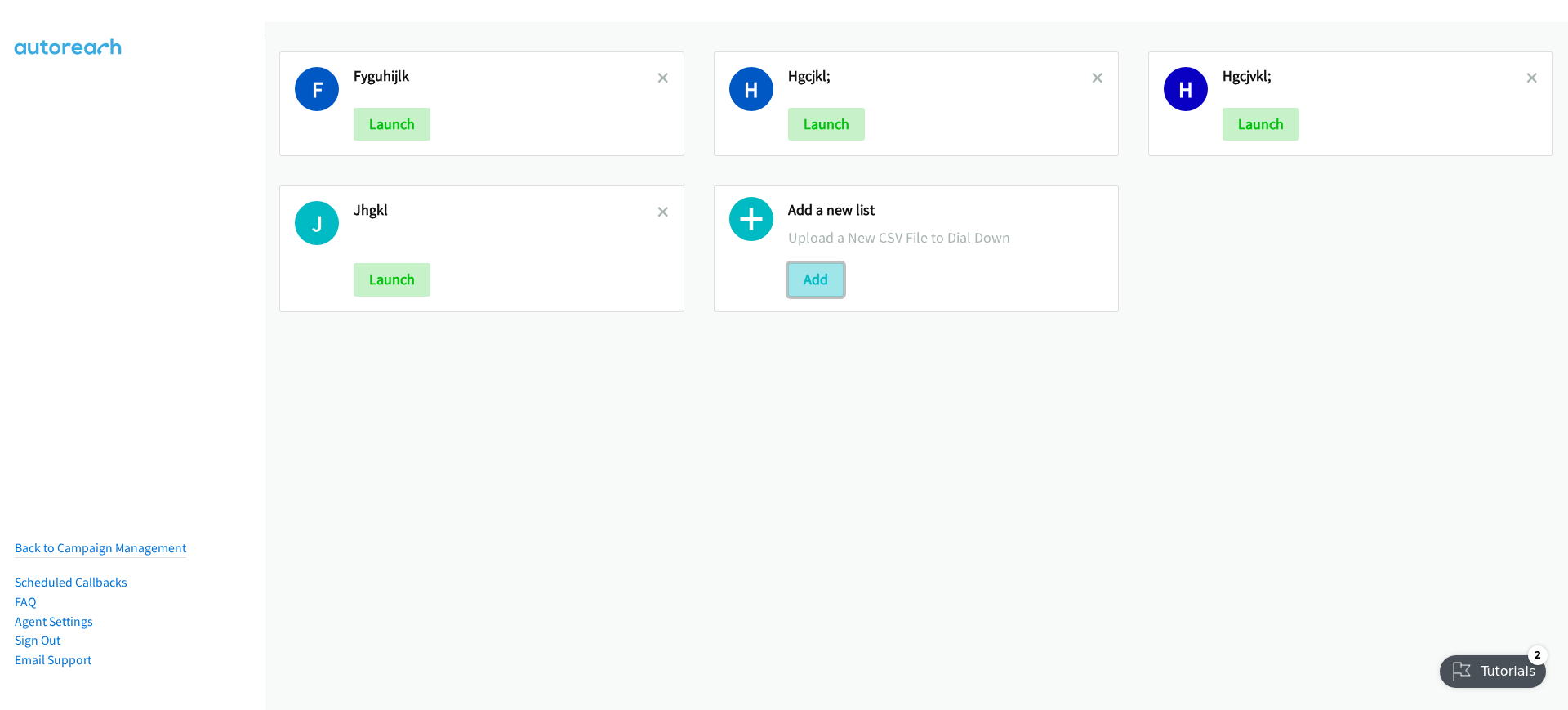
click at [806, 279] on button "Add" at bounding box center [815, 278] width 55 height 32
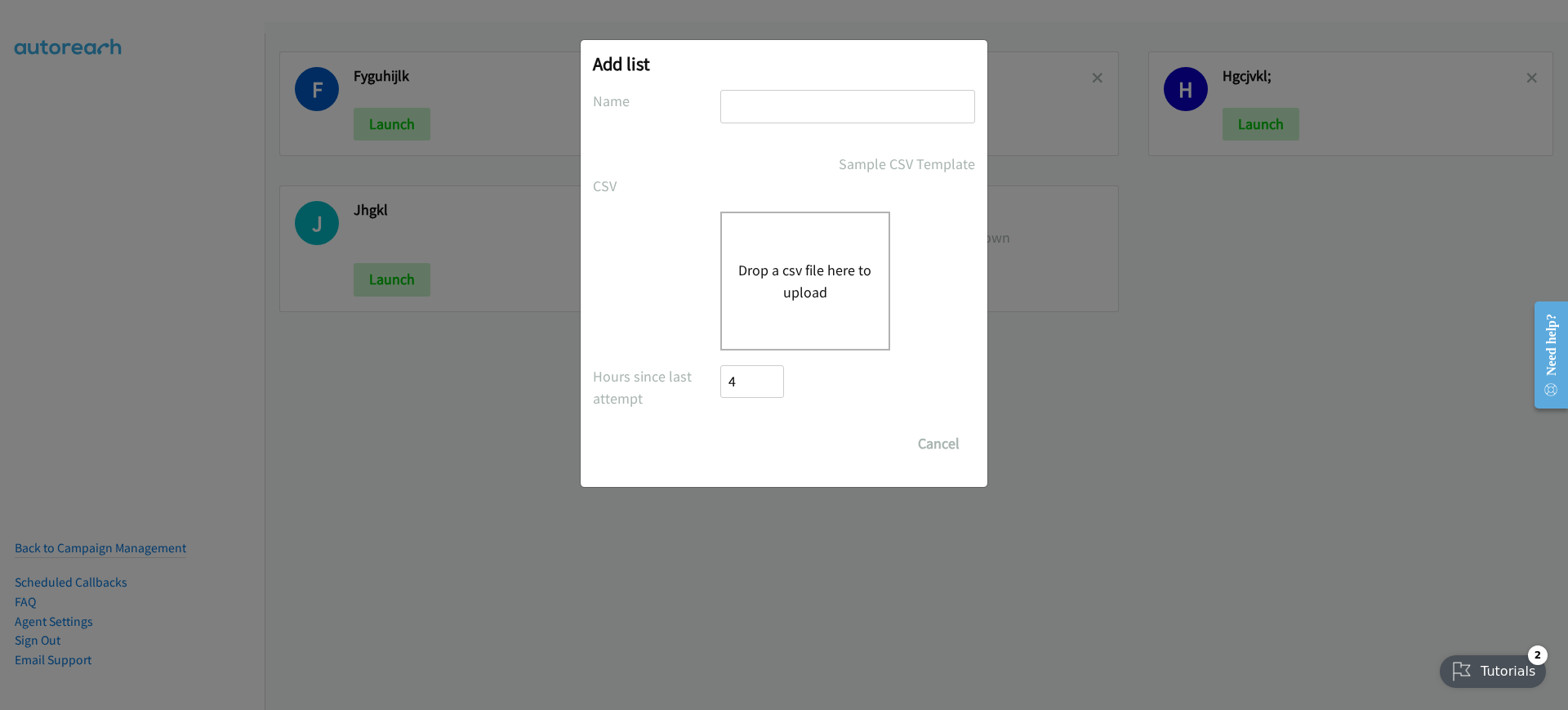
click at [763, 253] on div "Drop a csv file here to upload" at bounding box center [805, 281] width 170 height 139
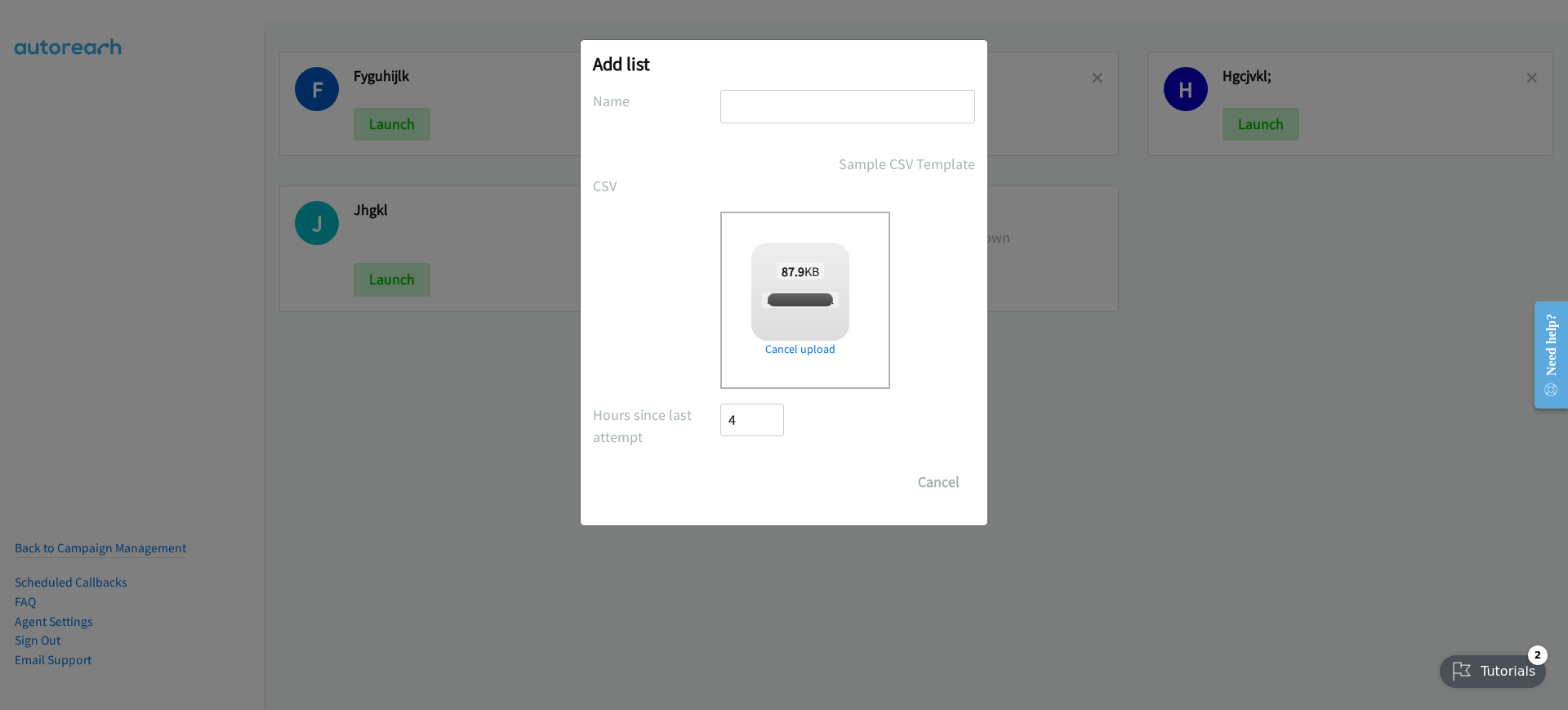
checkbox input "true"
click at [802, 114] on input "text" at bounding box center [847, 107] width 255 height 33
type input "ghjkl;"
click at [767, 493] on input "Save List" at bounding box center [763, 482] width 86 height 32
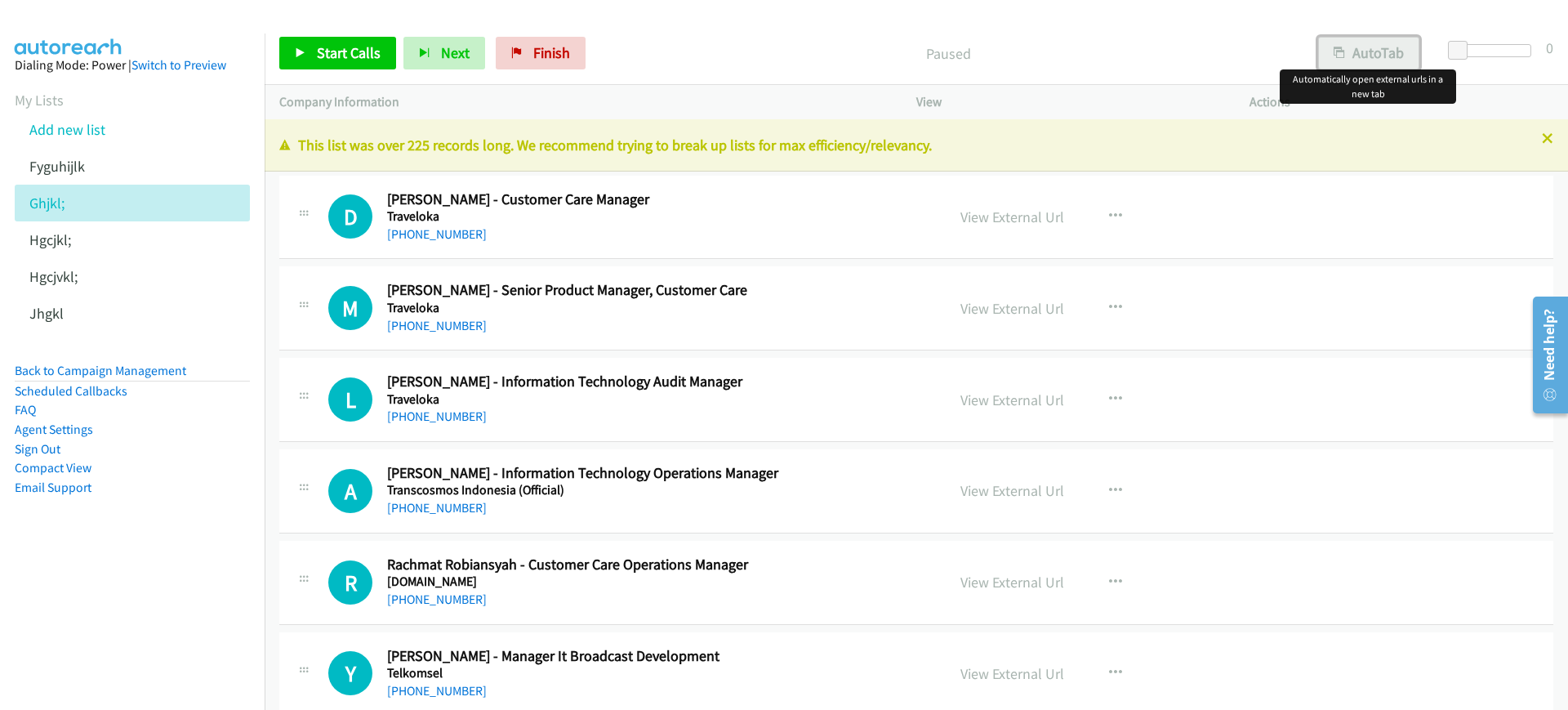
click at [1410, 56] on button "AutoTab" at bounding box center [1368, 53] width 102 height 32
click at [341, 55] on span "Start Calls" at bounding box center [348, 52] width 64 height 18
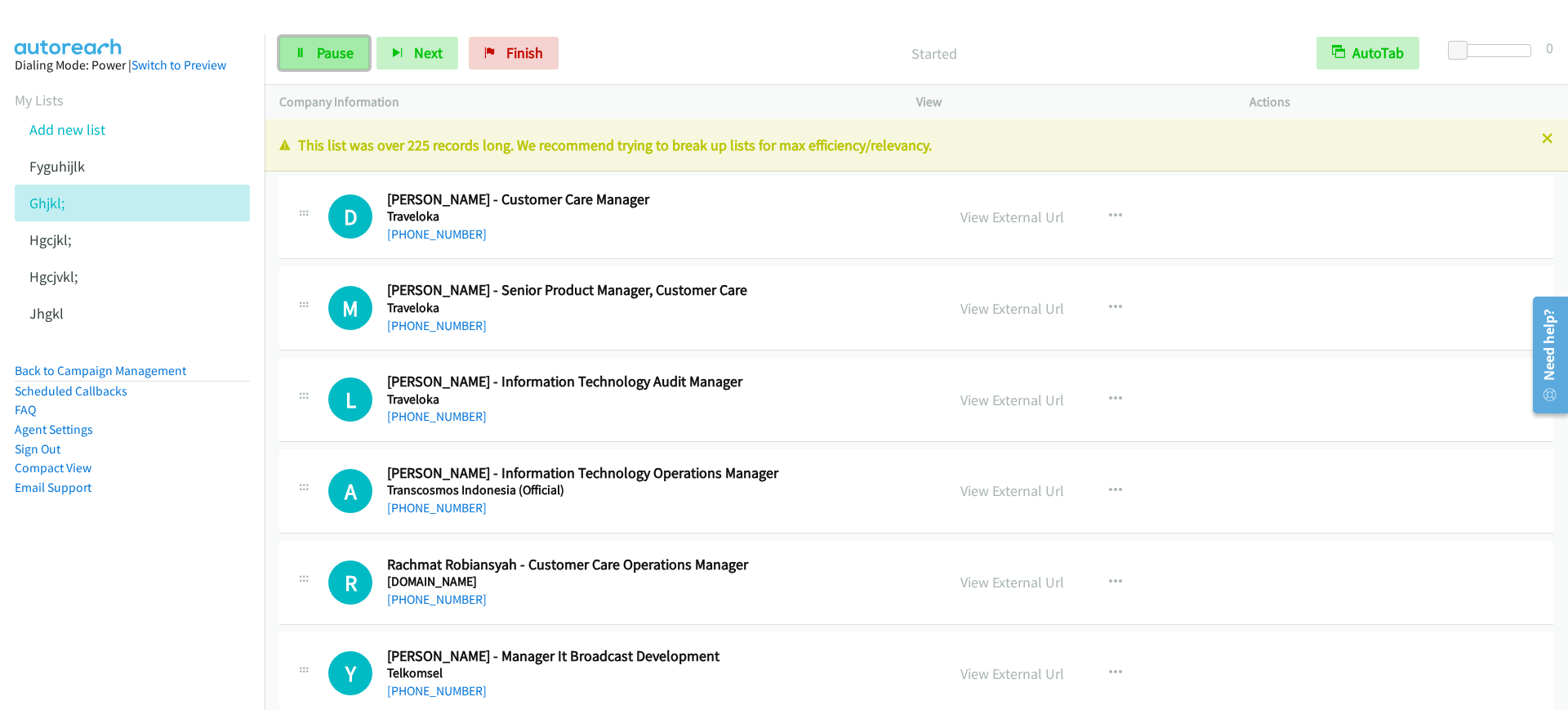
click at [324, 53] on span "Pause" at bounding box center [335, 52] width 37 height 18
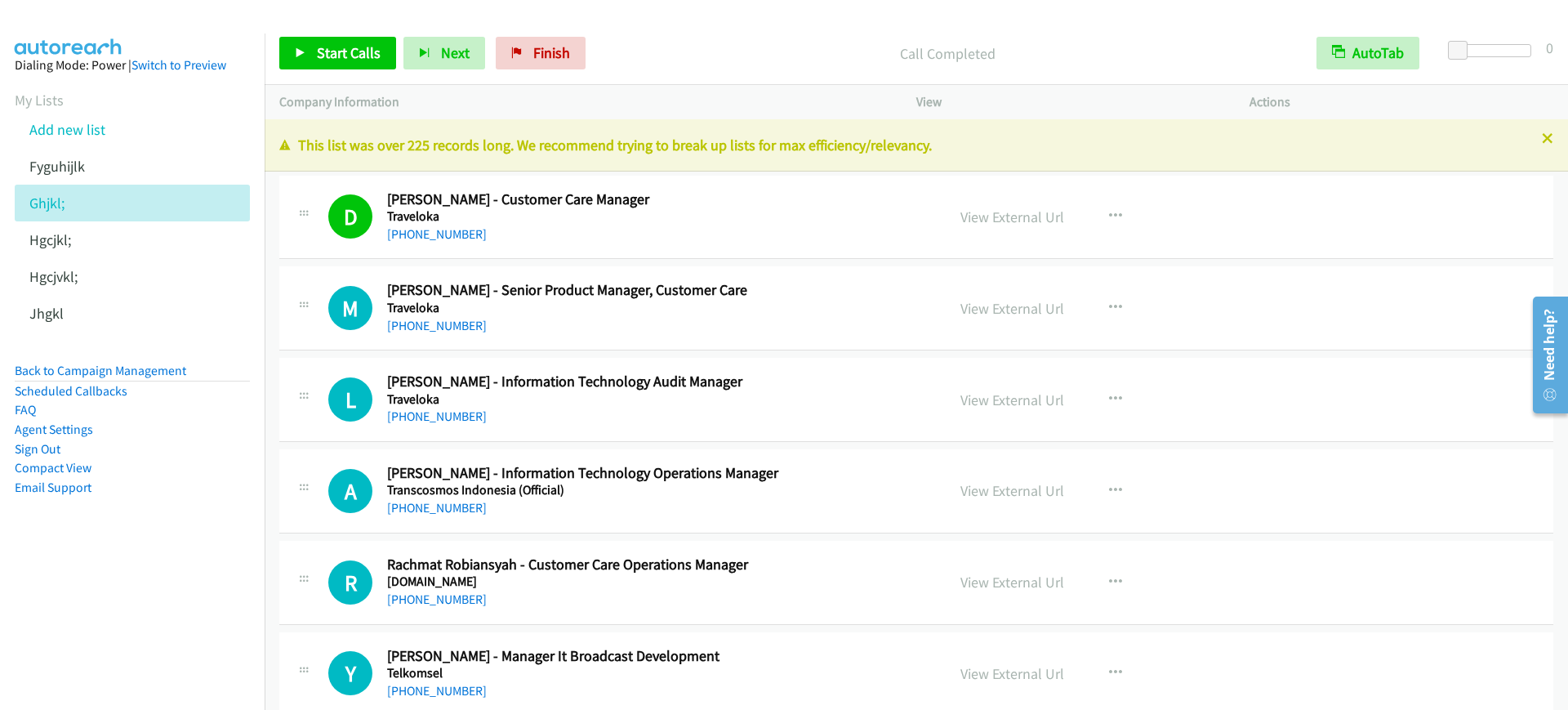
click at [631, 68] on div "Call Completed" at bounding box center [947, 53] width 709 height 32
click at [354, 60] on span "Start Calls" at bounding box center [348, 52] width 64 height 18
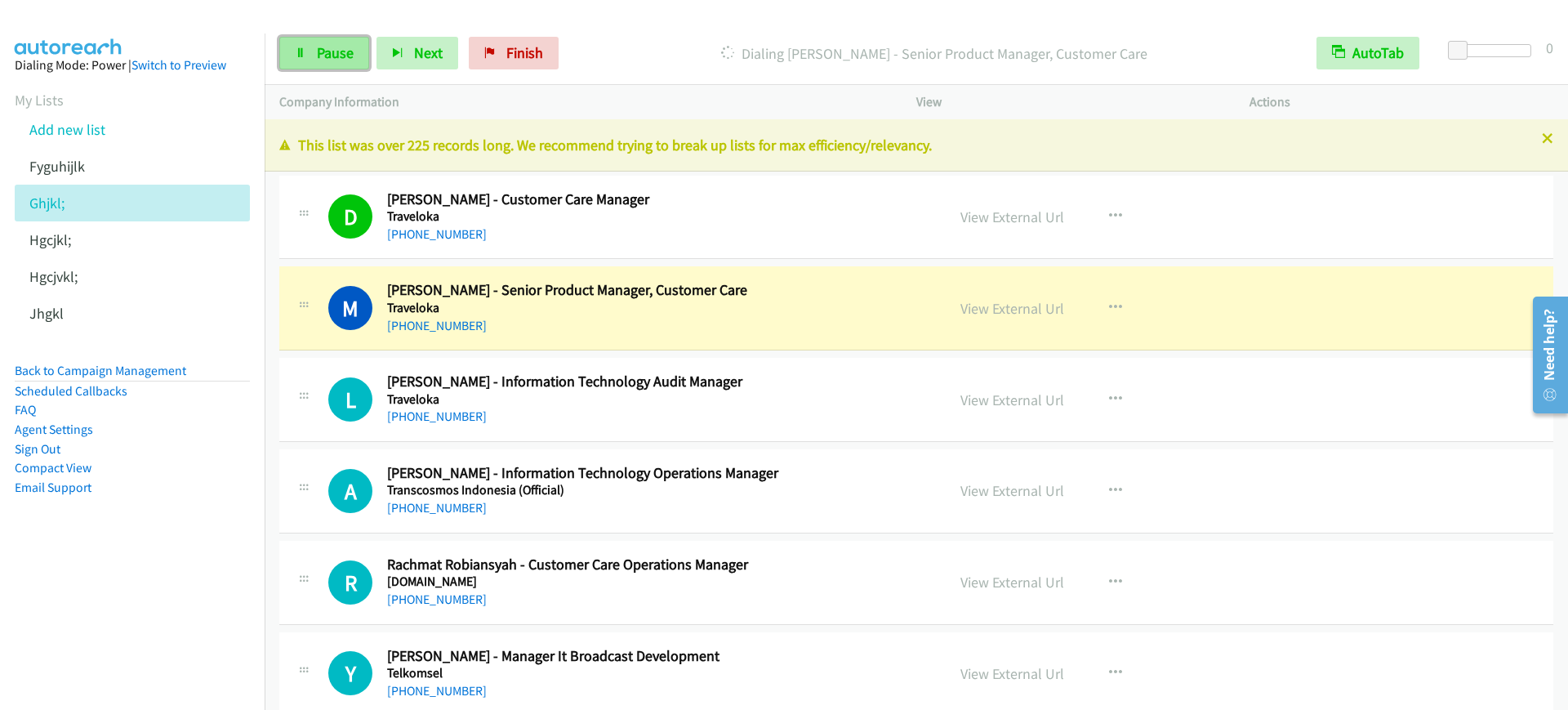
click at [359, 60] on link "Pause" at bounding box center [324, 53] width 90 height 32
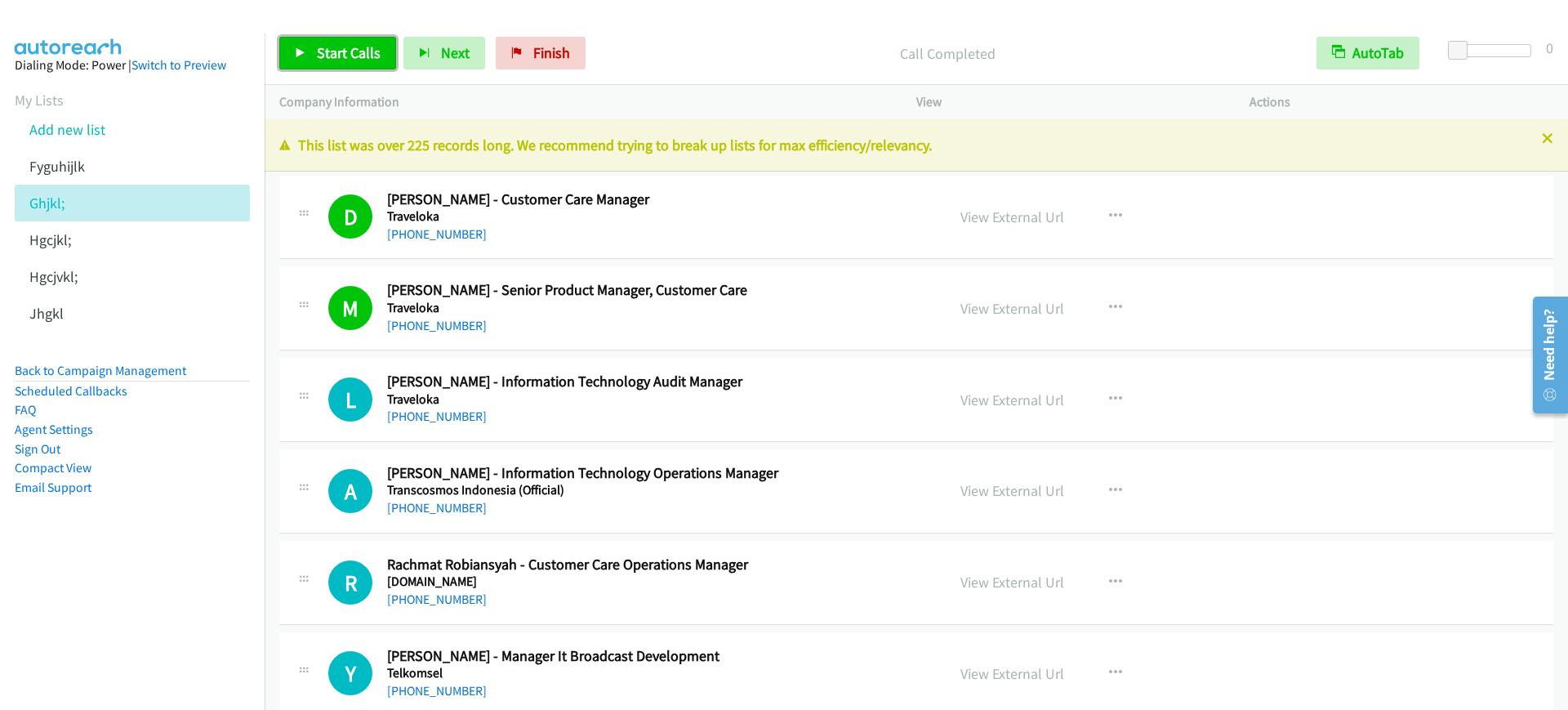
click at [357, 61] on span "Start Calls" at bounding box center [348, 52] width 64 height 18
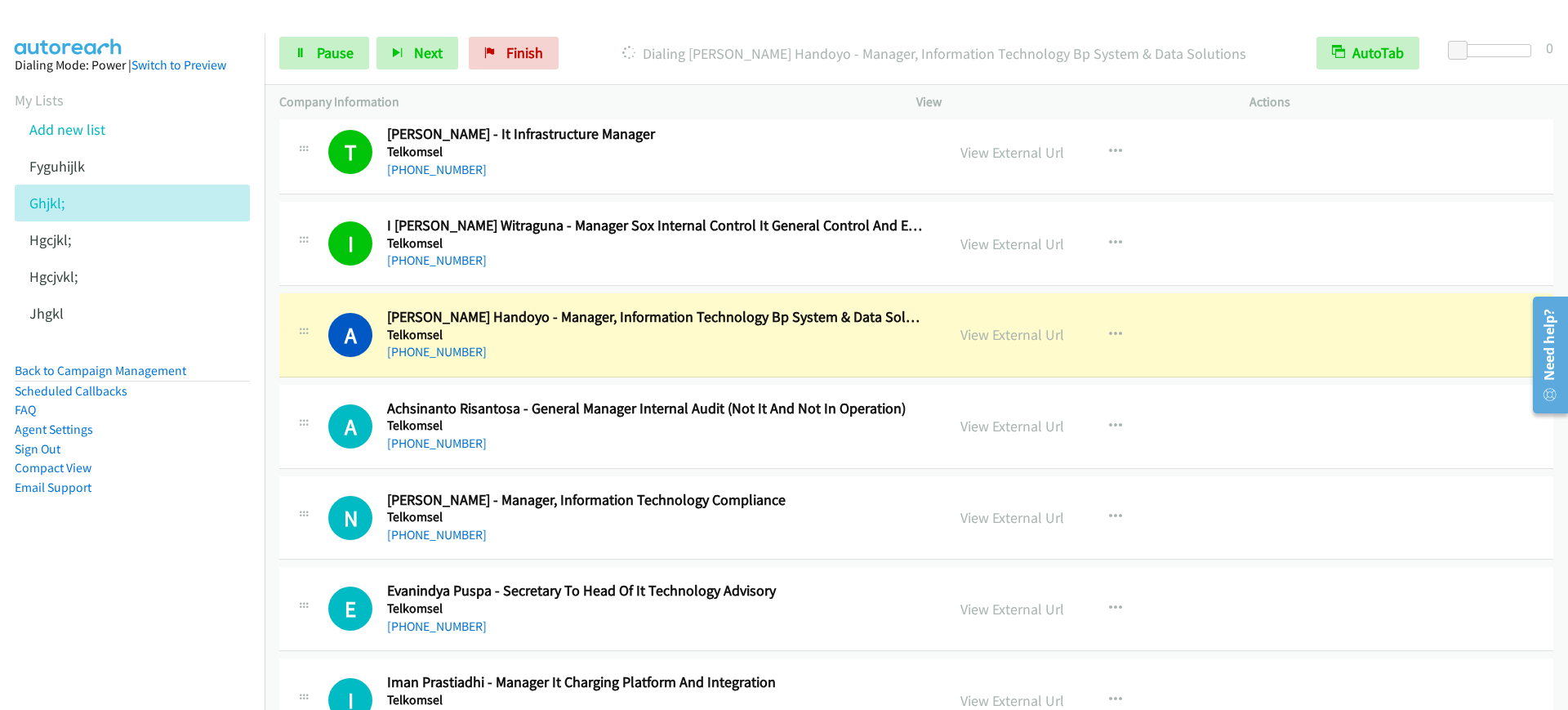
scroll to position [714, 0]
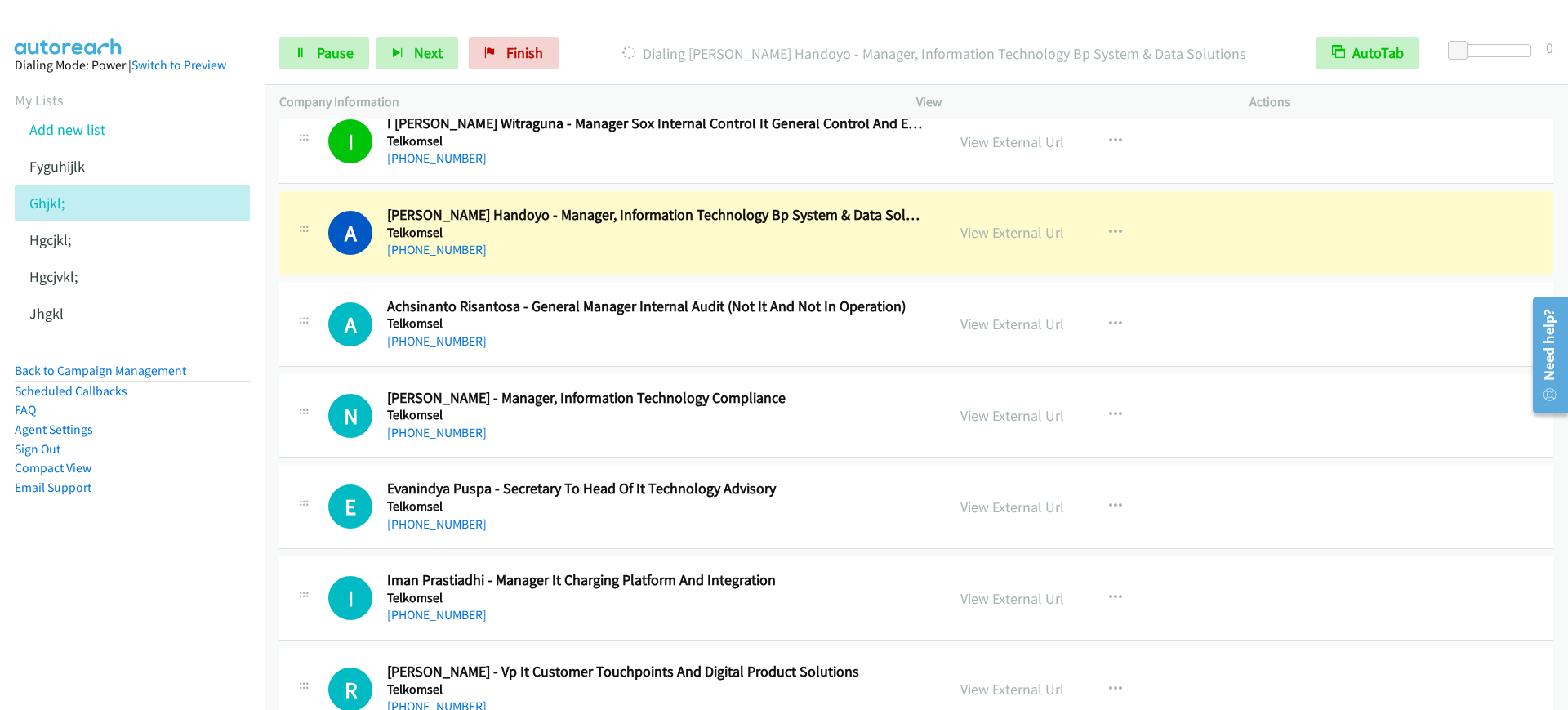
click at [652, 235] on h5 "Telkomsel" at bounding box center [654, 233] width 536 height 17
click at [311, 53] on link "Pause" at bounding box center [324, 53] width 90 height 32
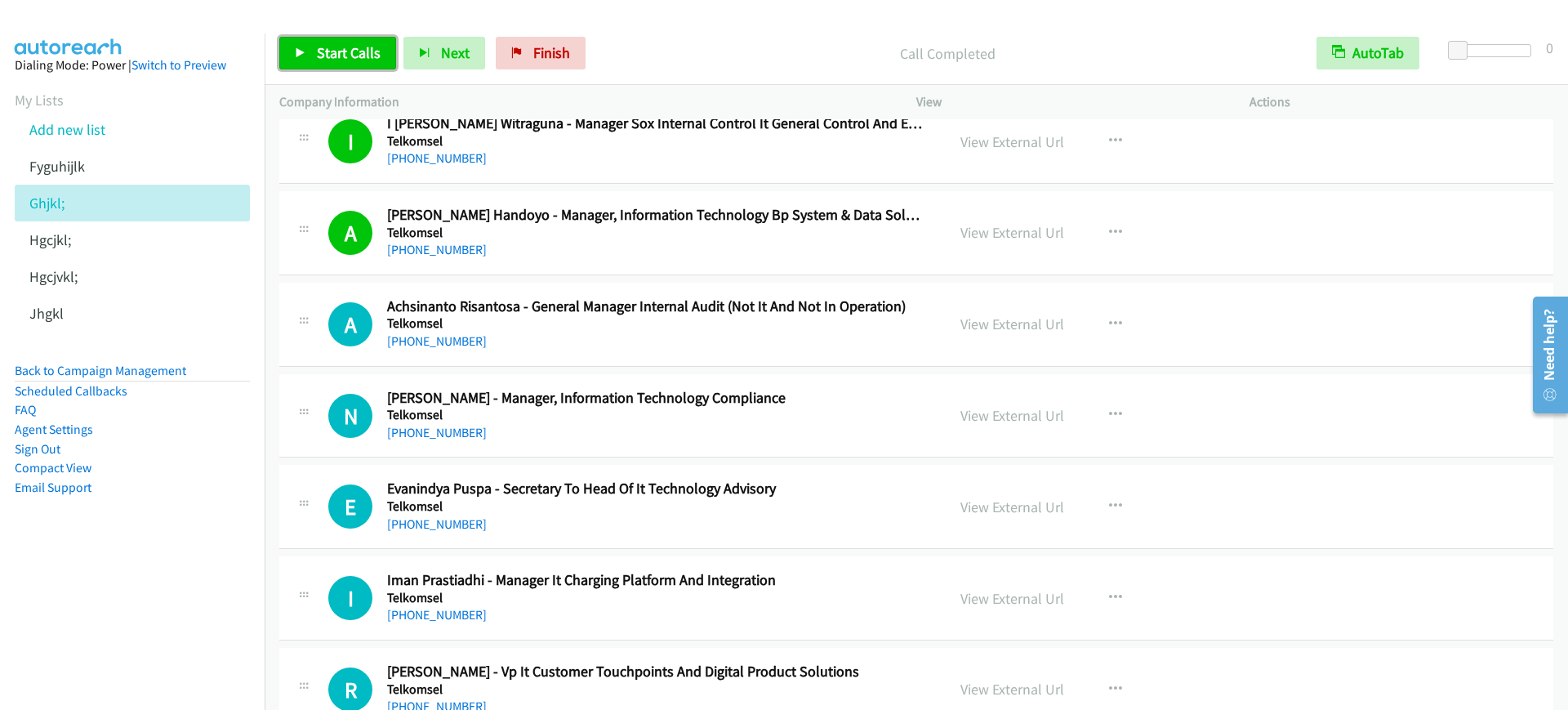
click at [320, 44] on span "Start Calls" at bounding box center [348, 52] width 64 height 18
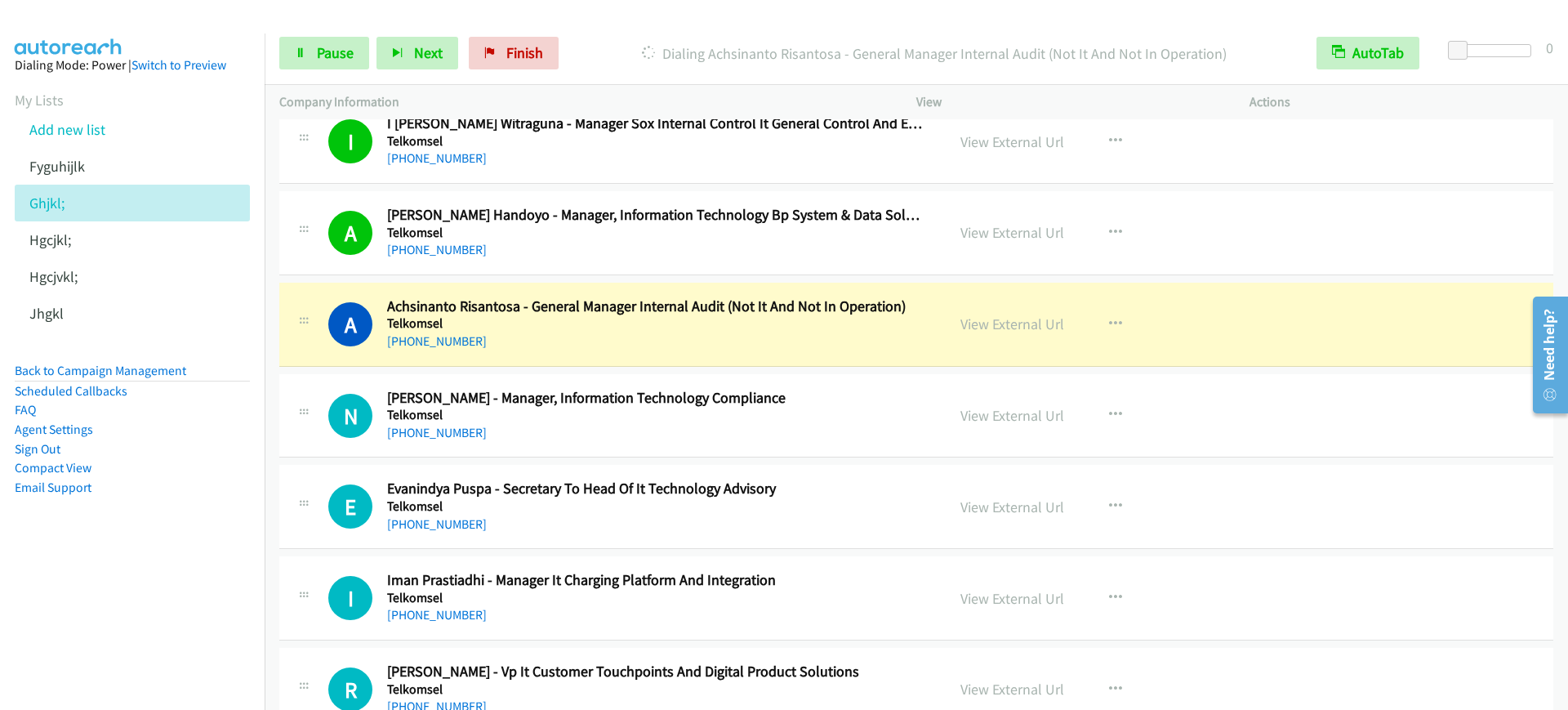
click at [331, 74] on div "Start Calls Pause Next Finish Dialing Achsinanto Risantosa - General Manager In…" at bounding box center [915, 53] width 1303 height 63
click at [344, 60] on span "Pause" at bounding box center [335, 52] width 37 height 18
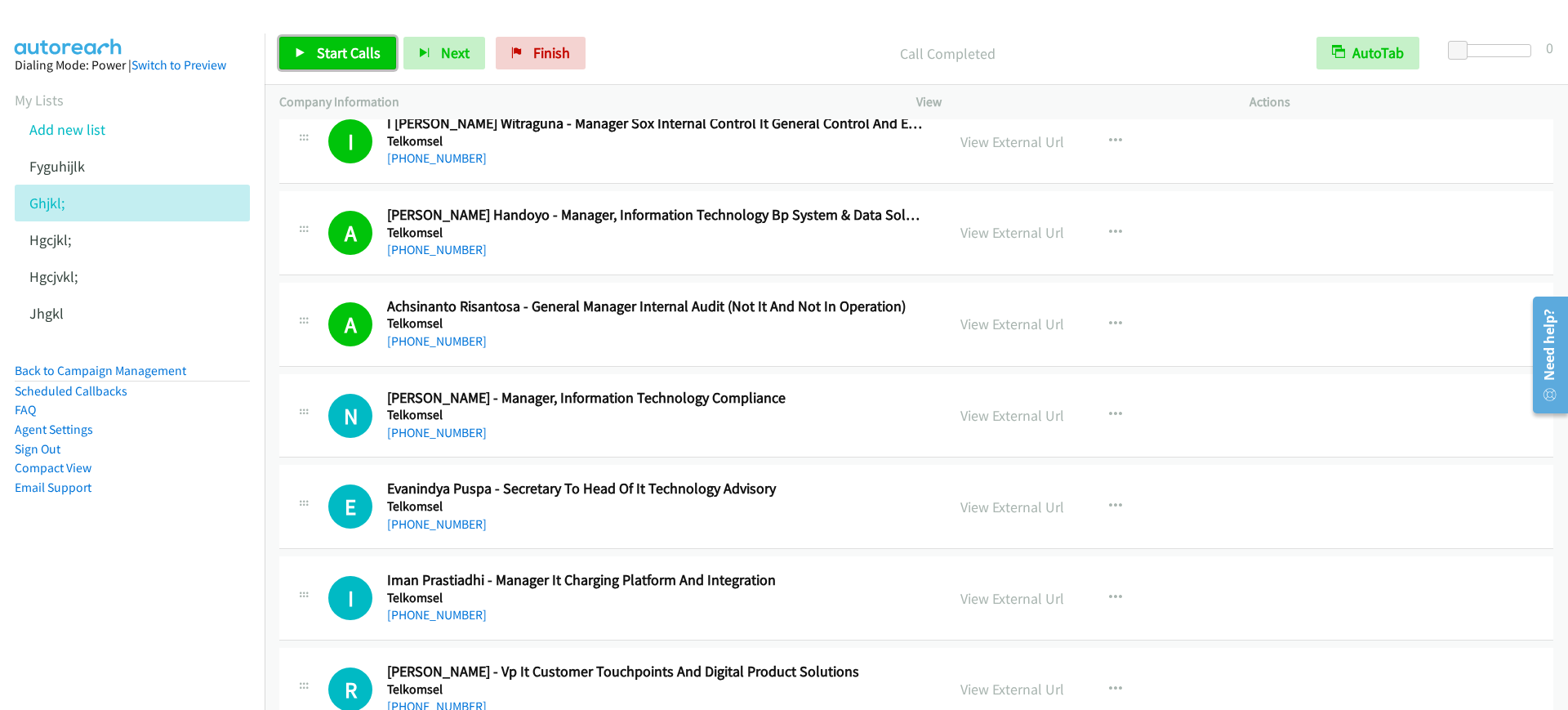
click at [343, 55] on span "Start Calls" at bounding box center [348, 52] width 64 height 18
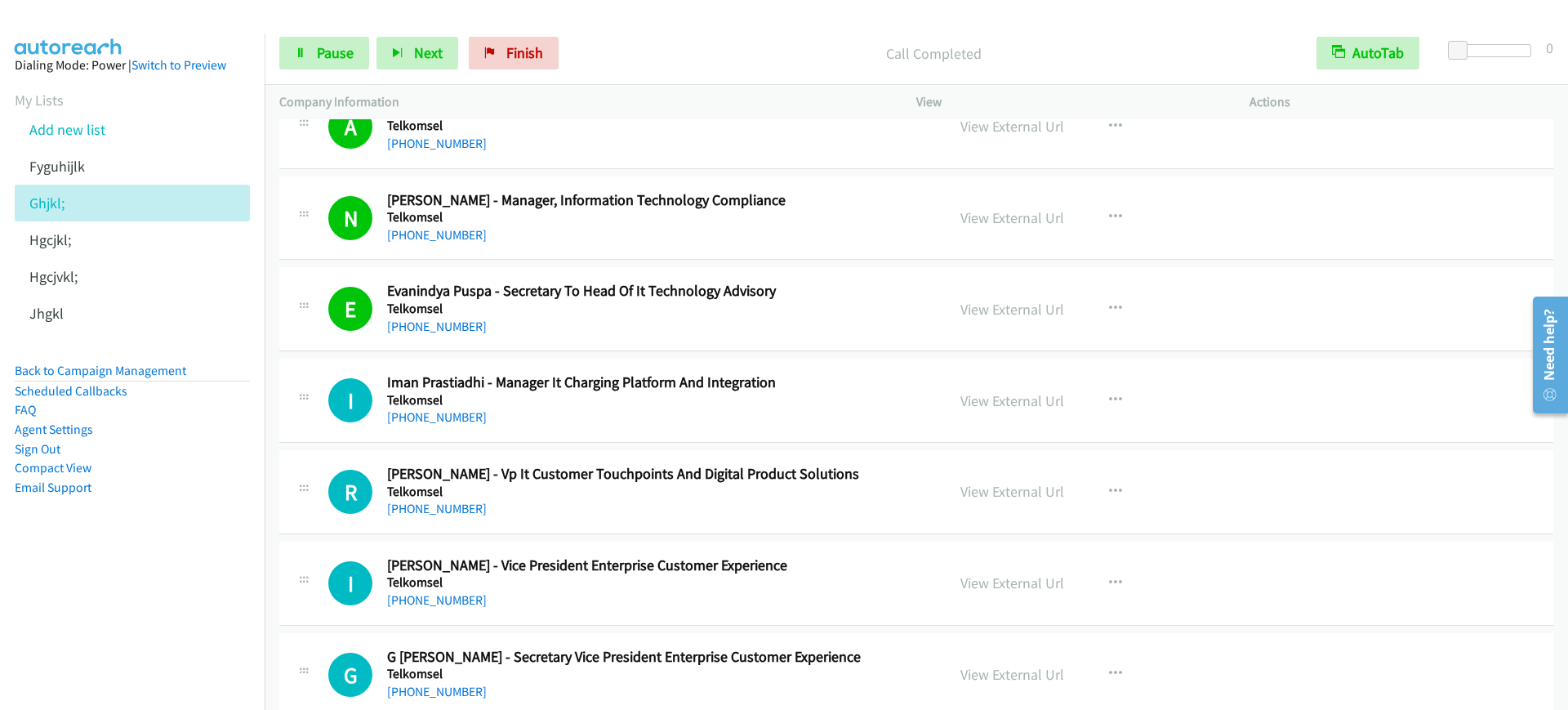
scroll to position [919, 0]
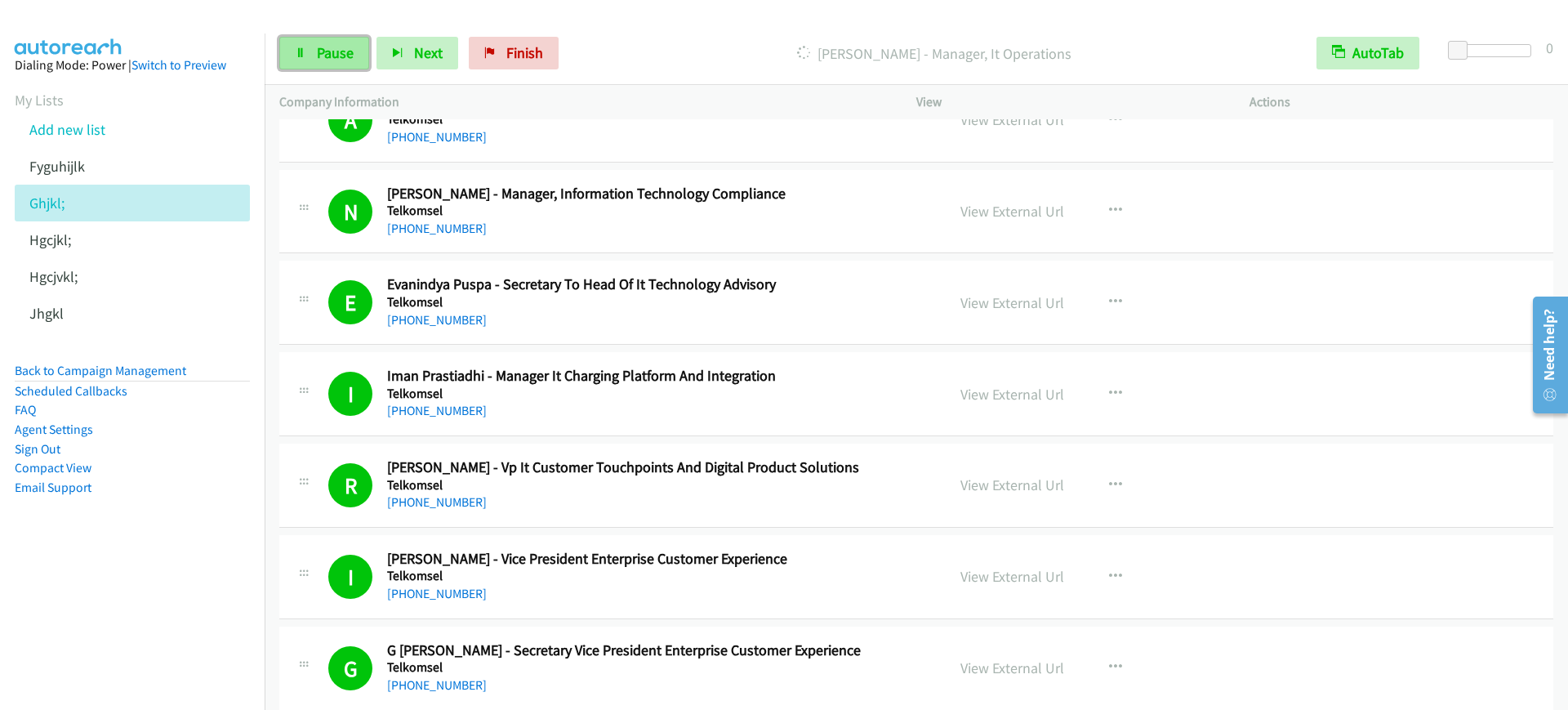
click at [331, 46] on span "Pause" at bounding box center [335, 52] width 37 height 18
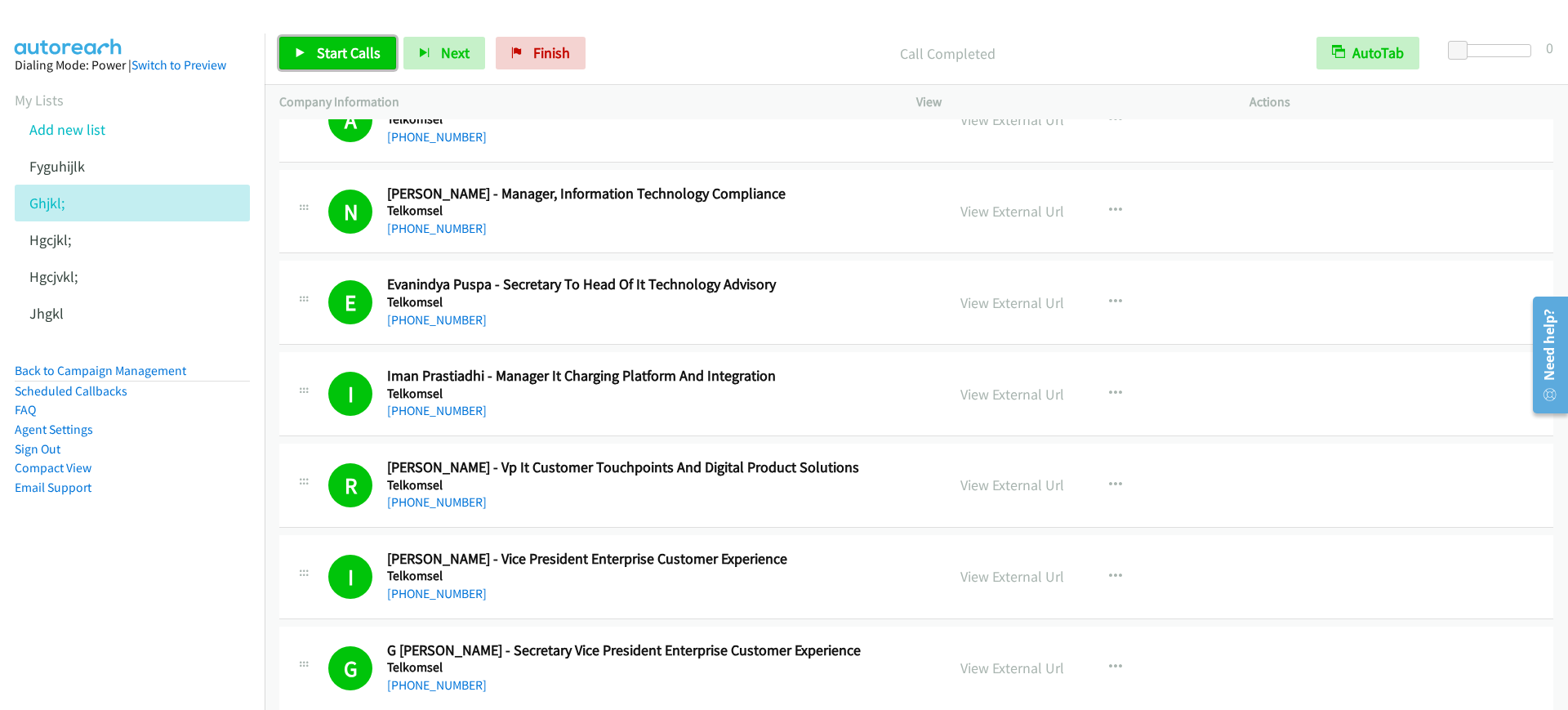
click at [296, 39] on link "Start Calls" at bounding box center [337, 53] width 116 height 32
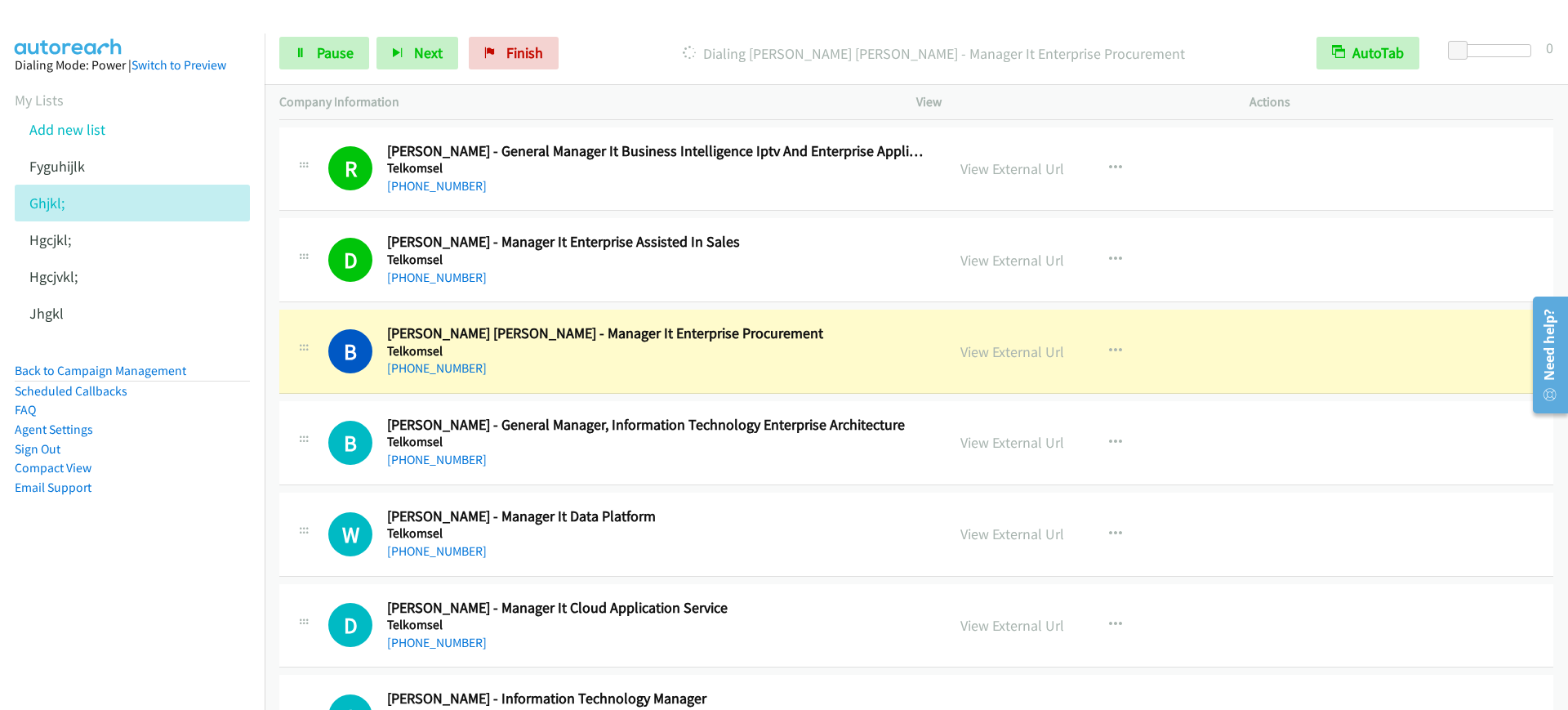
scroll to position [3370, 0]
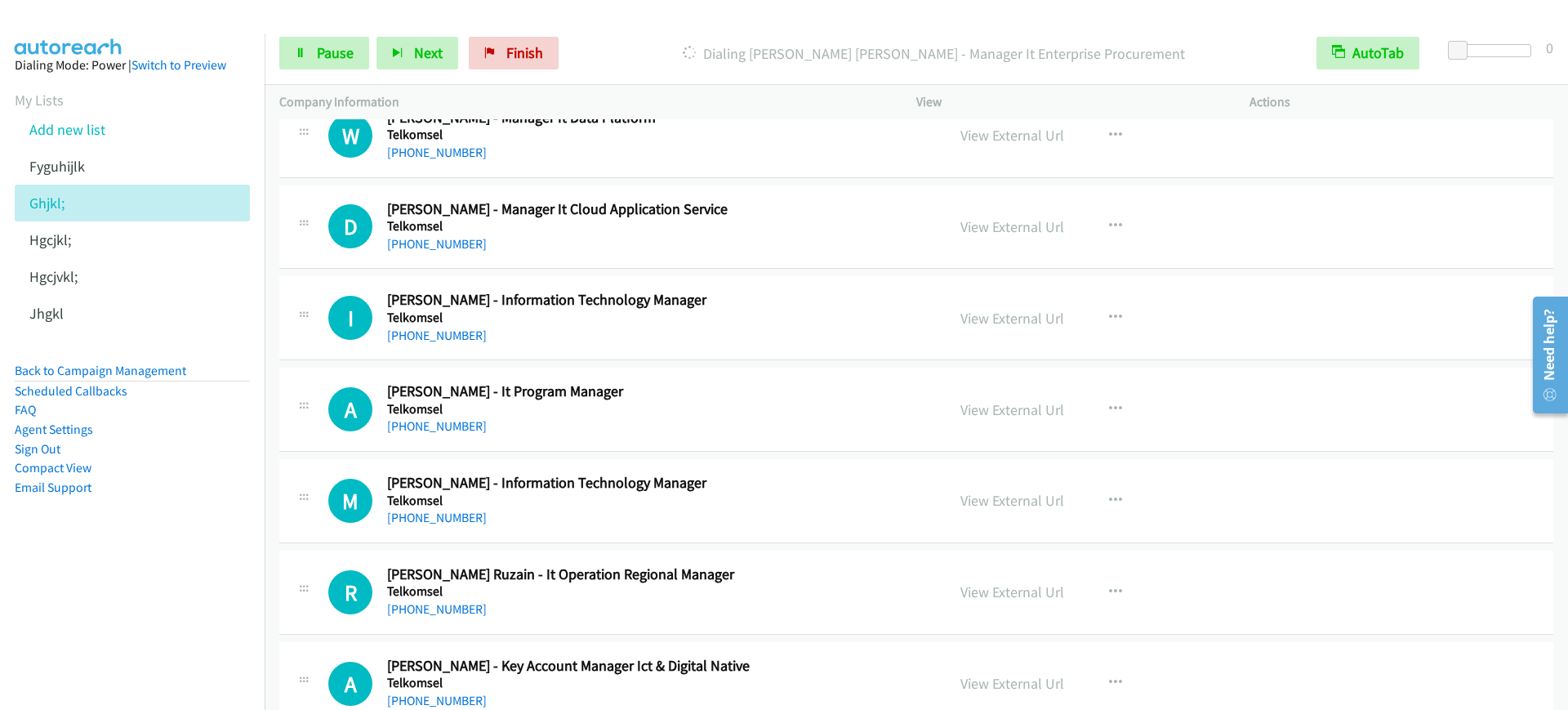
click at [326, 33] on div "Start Calls Pause Next Finish Dialing Beny Faisal Rahman - Manager It Enterpris…" at bounding box center [915, 53] width 1303 height 63
click at [321, 53] on span "Pause" at bounding box center [335, 52] width 37 height 18
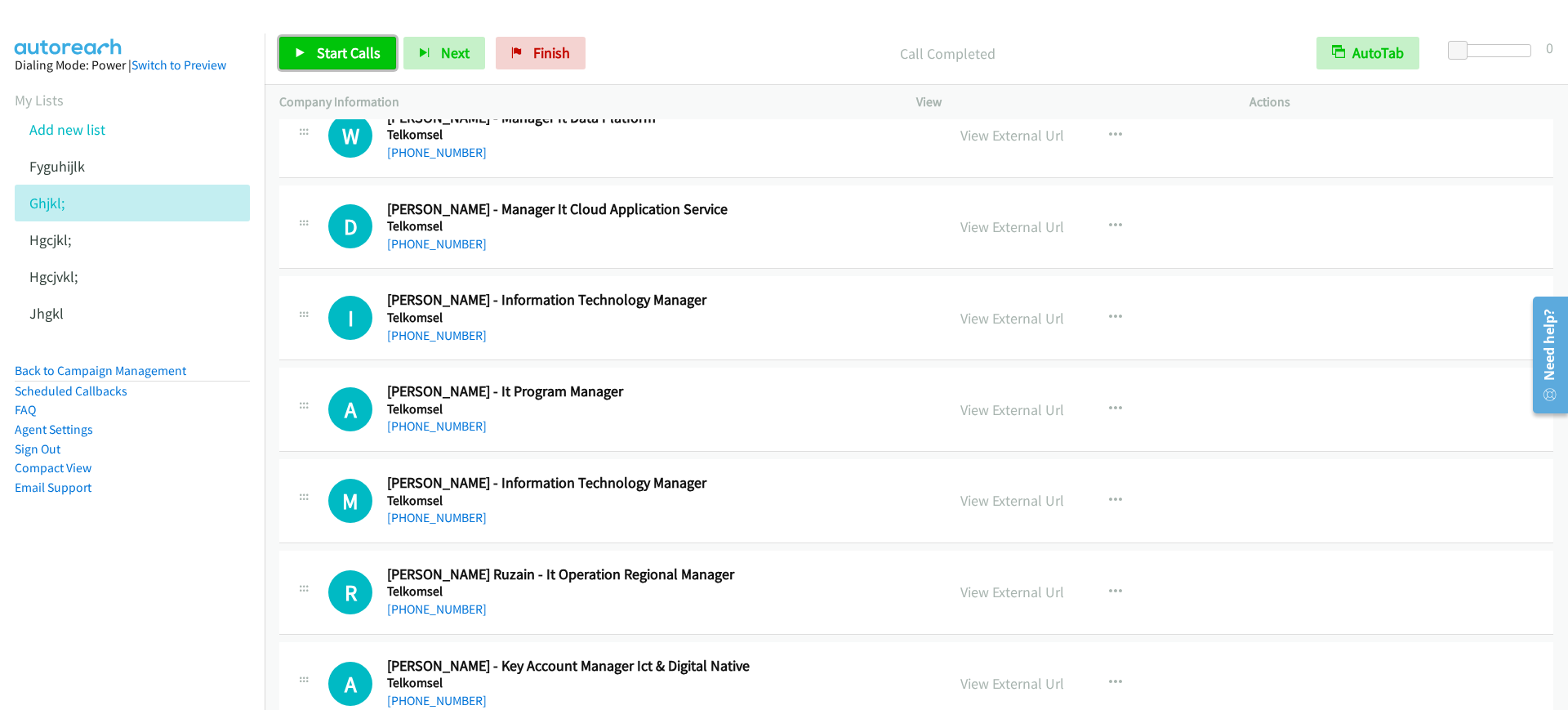
click at [330, 44] on span "Start Calls" at bounding box center [348, 52] width 64 height 18
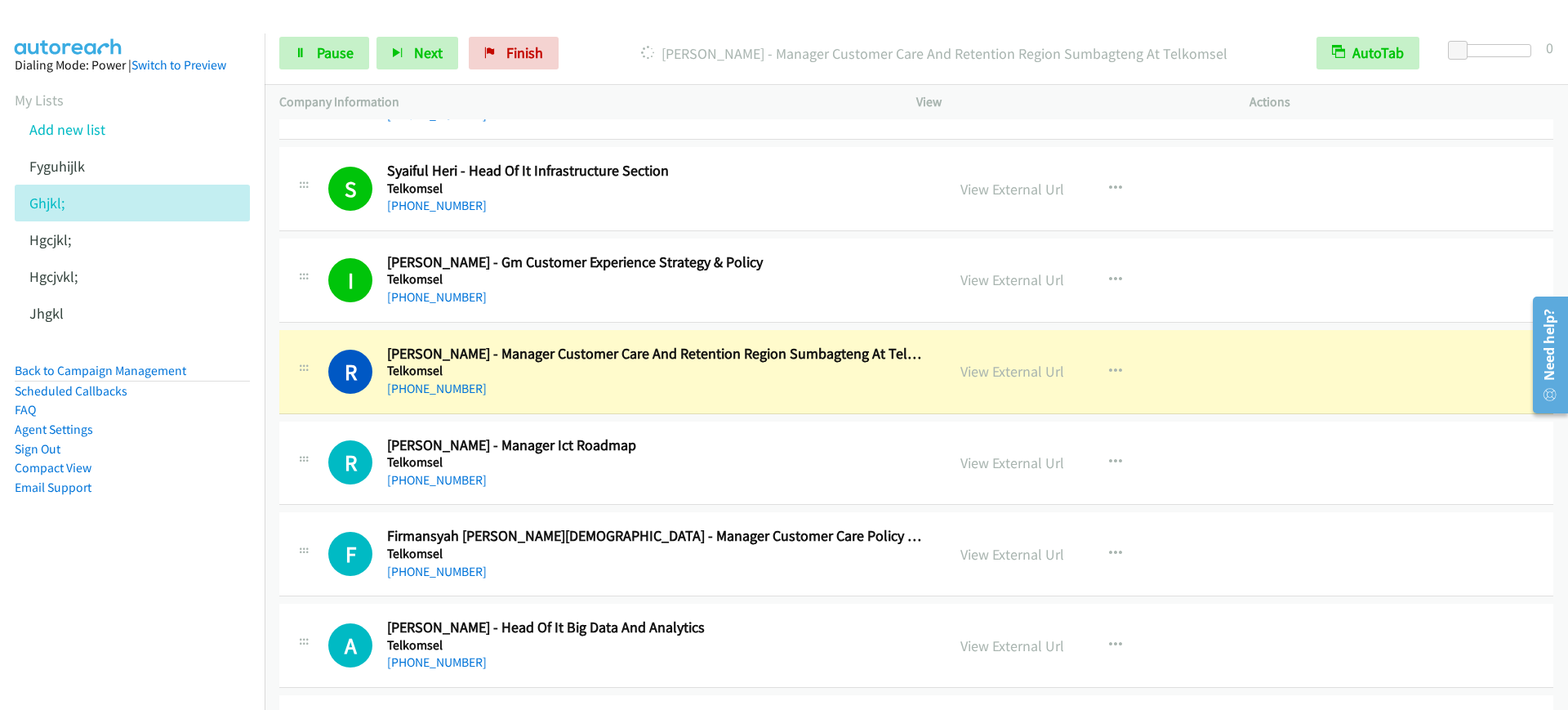
scroll to position [4697, 0]
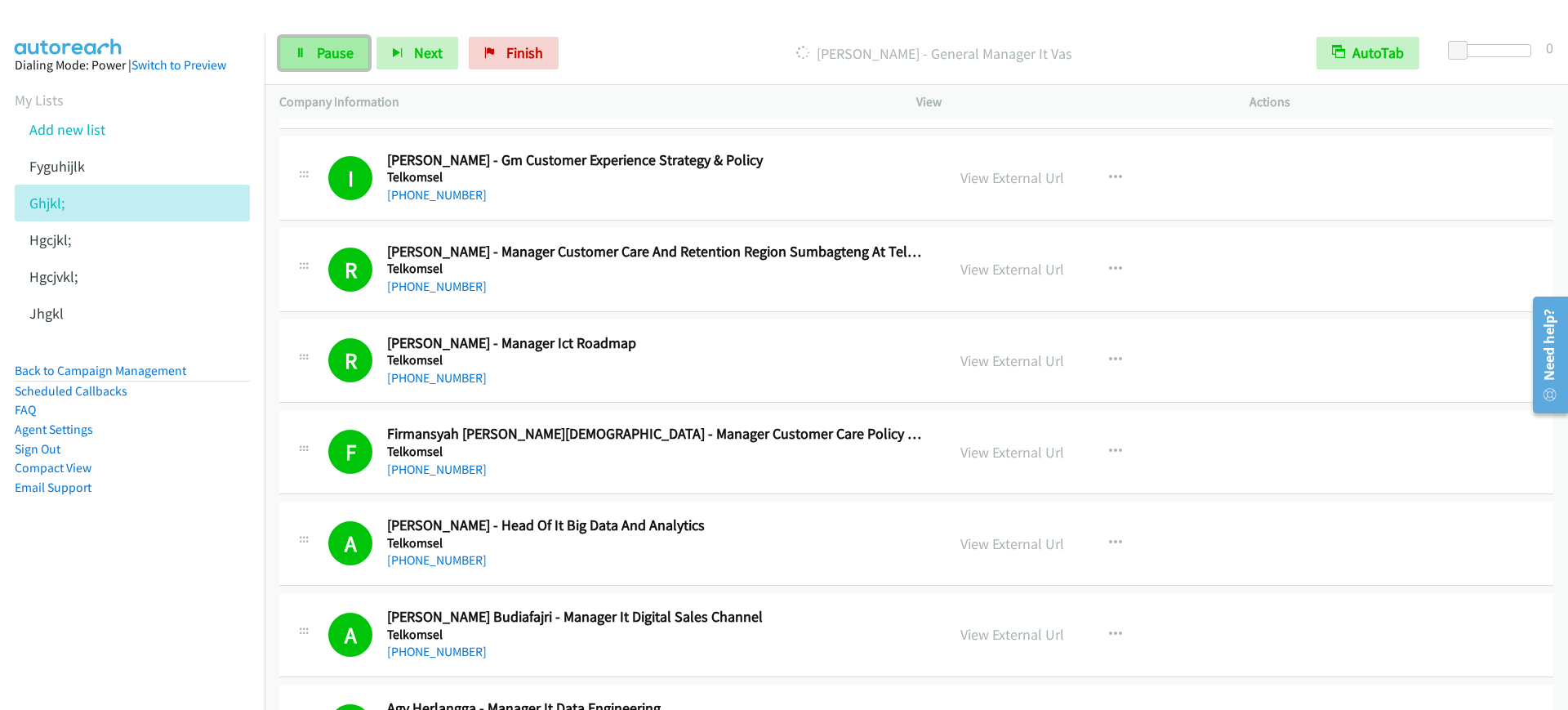
click at [337, 68] on link "Pause" at bounding box center [324, 53] width 90 height 32
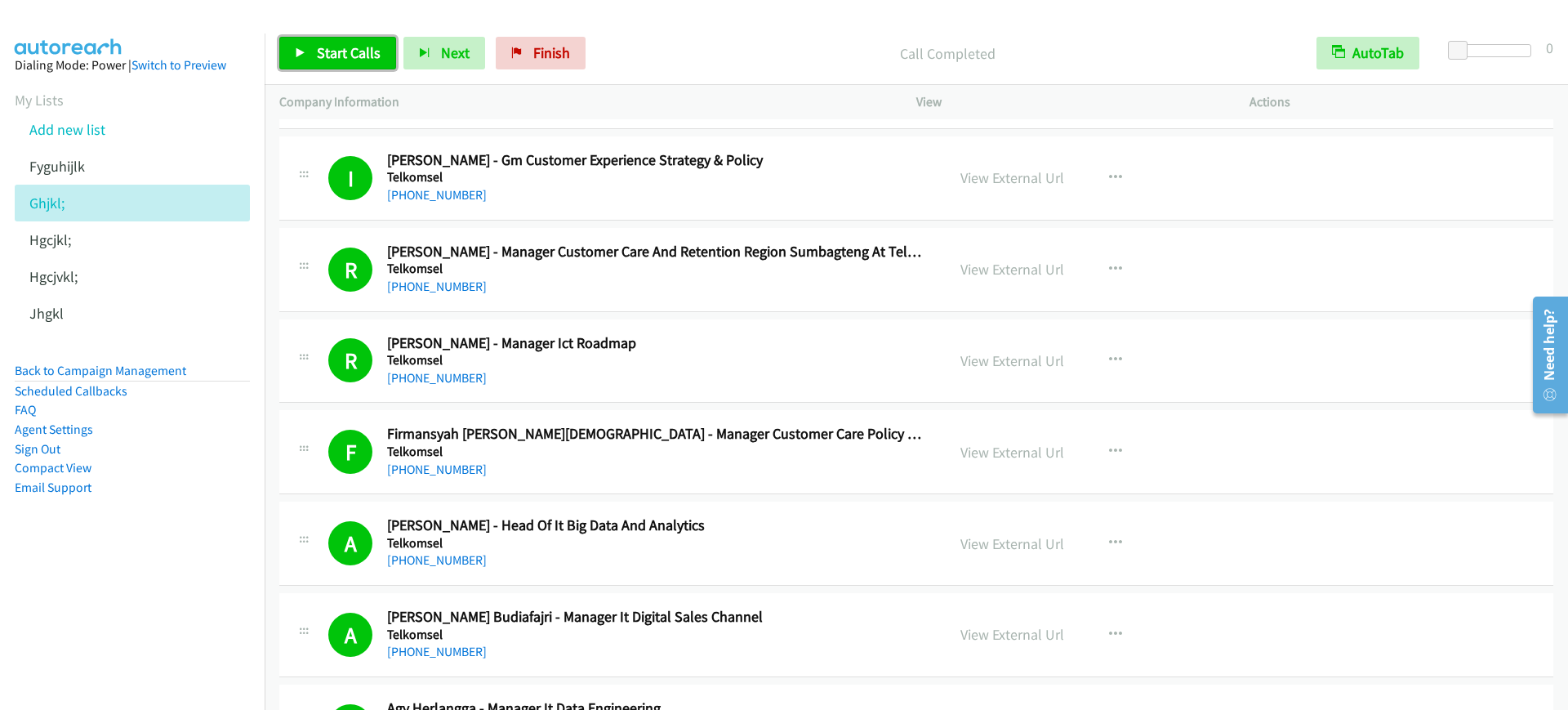
click at [367, 54] on span "Start Calls" at bounding box center [348, 52] width 64 height 18
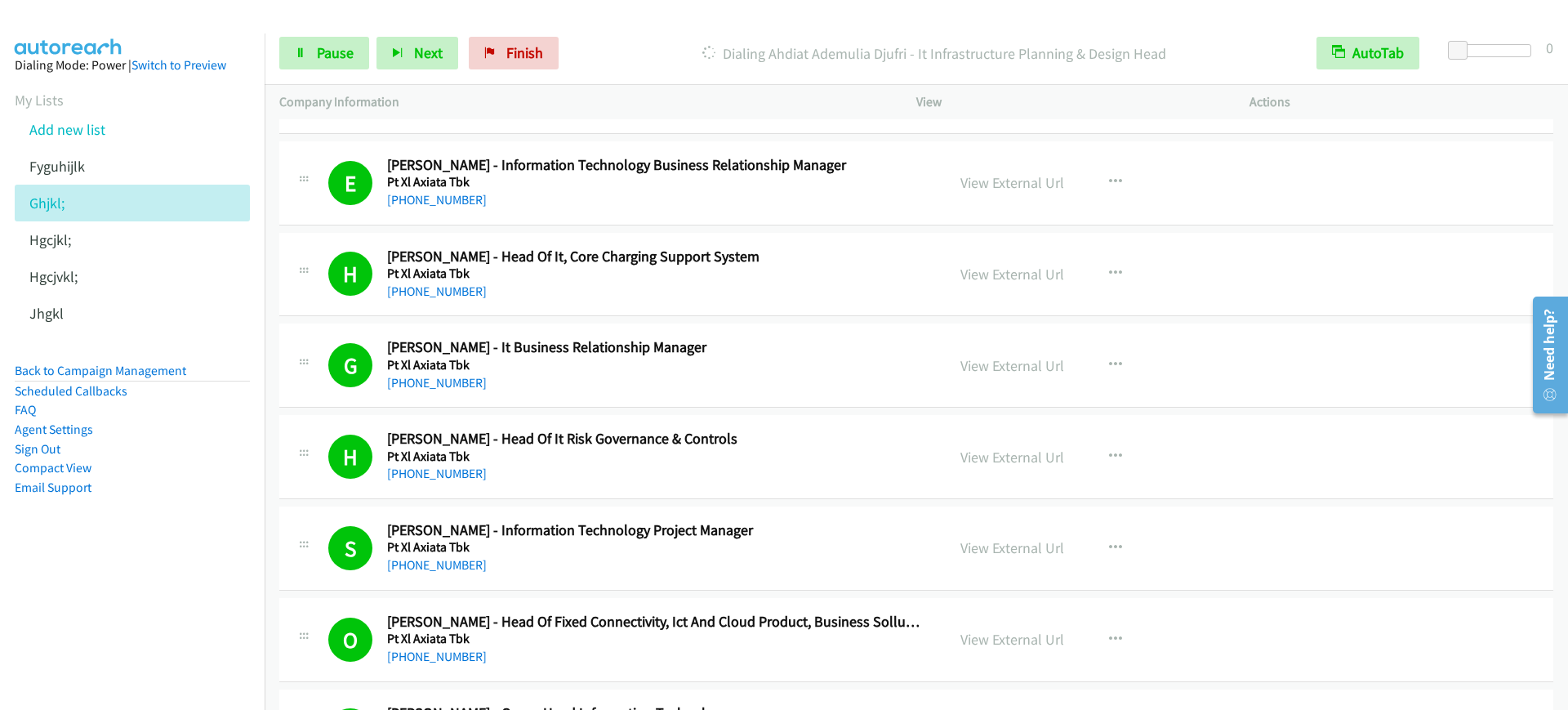
scroll to position [7760, 0]
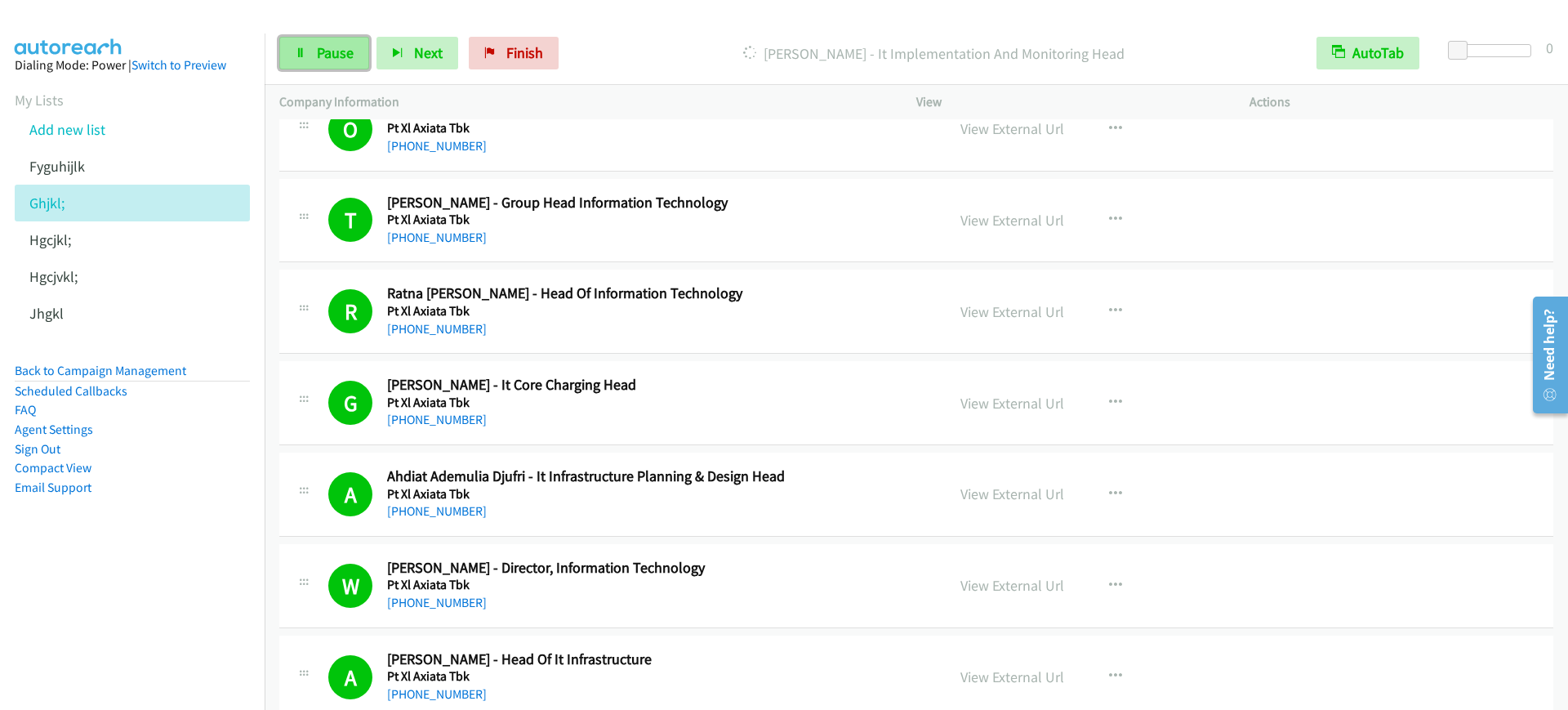
click at [355, 54] on link "Pause" at bounding box center [324, 53] width 90 height 32
